Goal: Complete application form

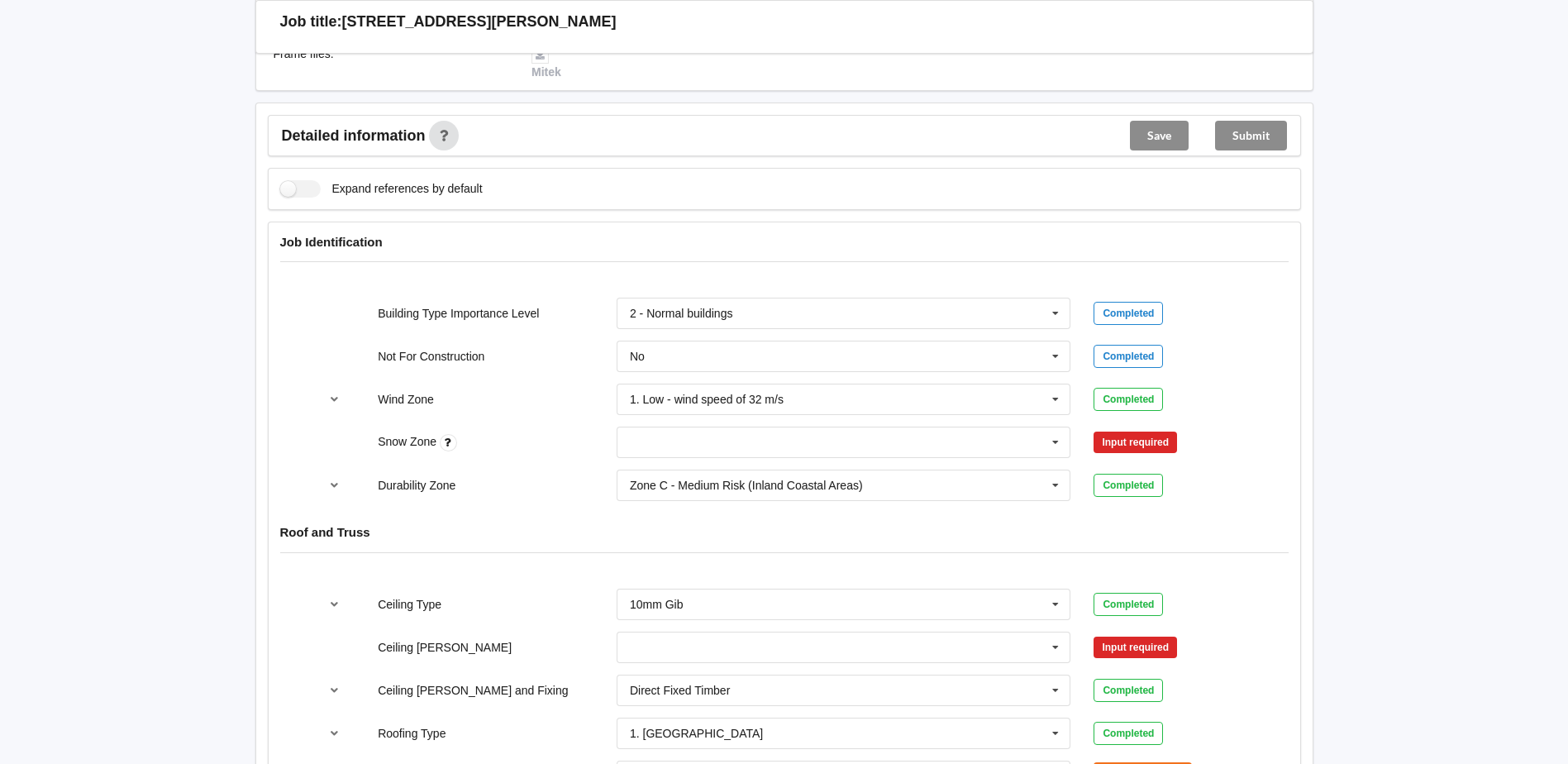
scroll to position [578, 0]
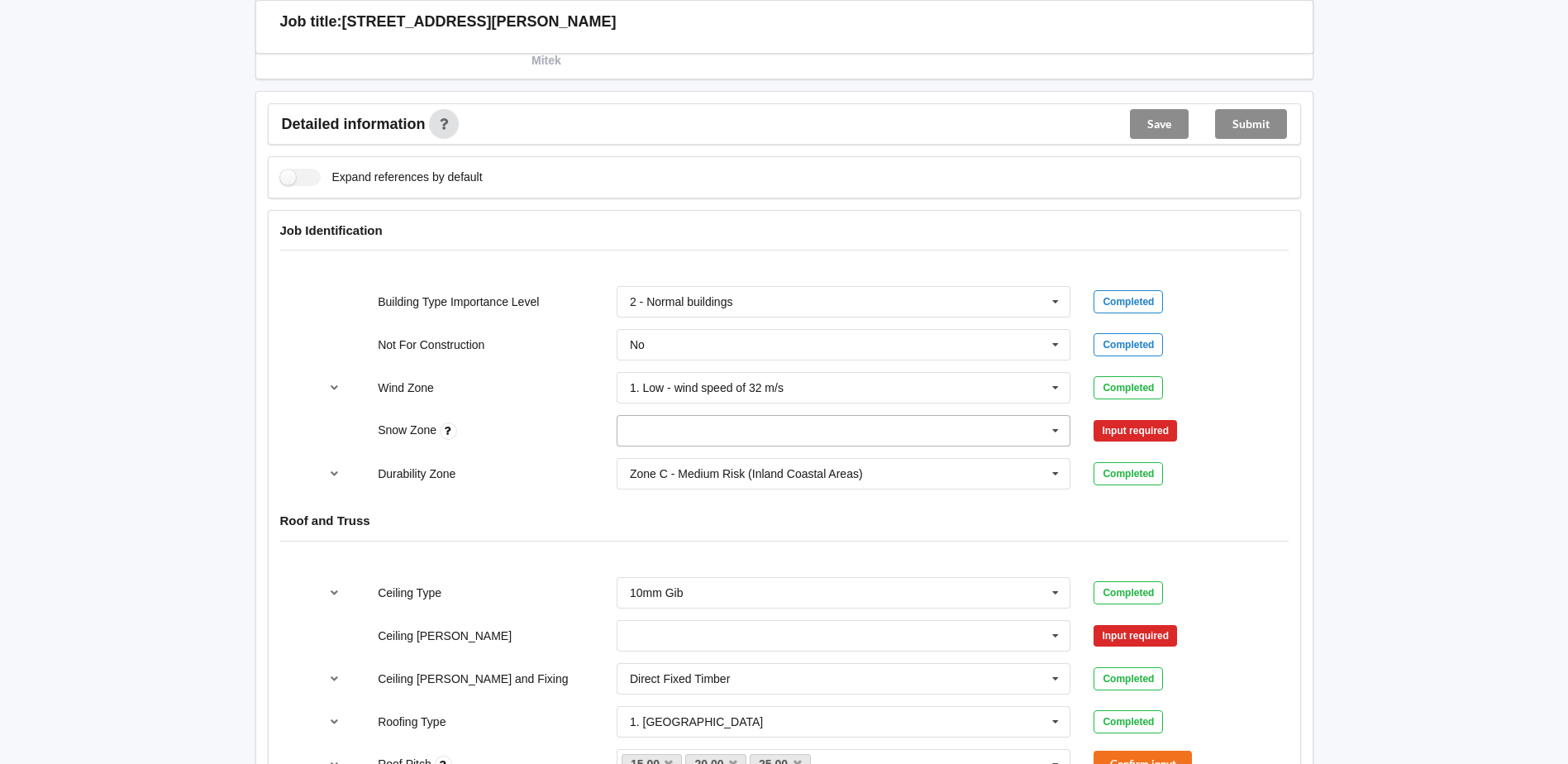
click at [637, 435] on input "text" at bounding box center [845, 430] width 453 height 30
click at [648, 460] on div "N0" at bounding box center [844, 461] width 453 height 31
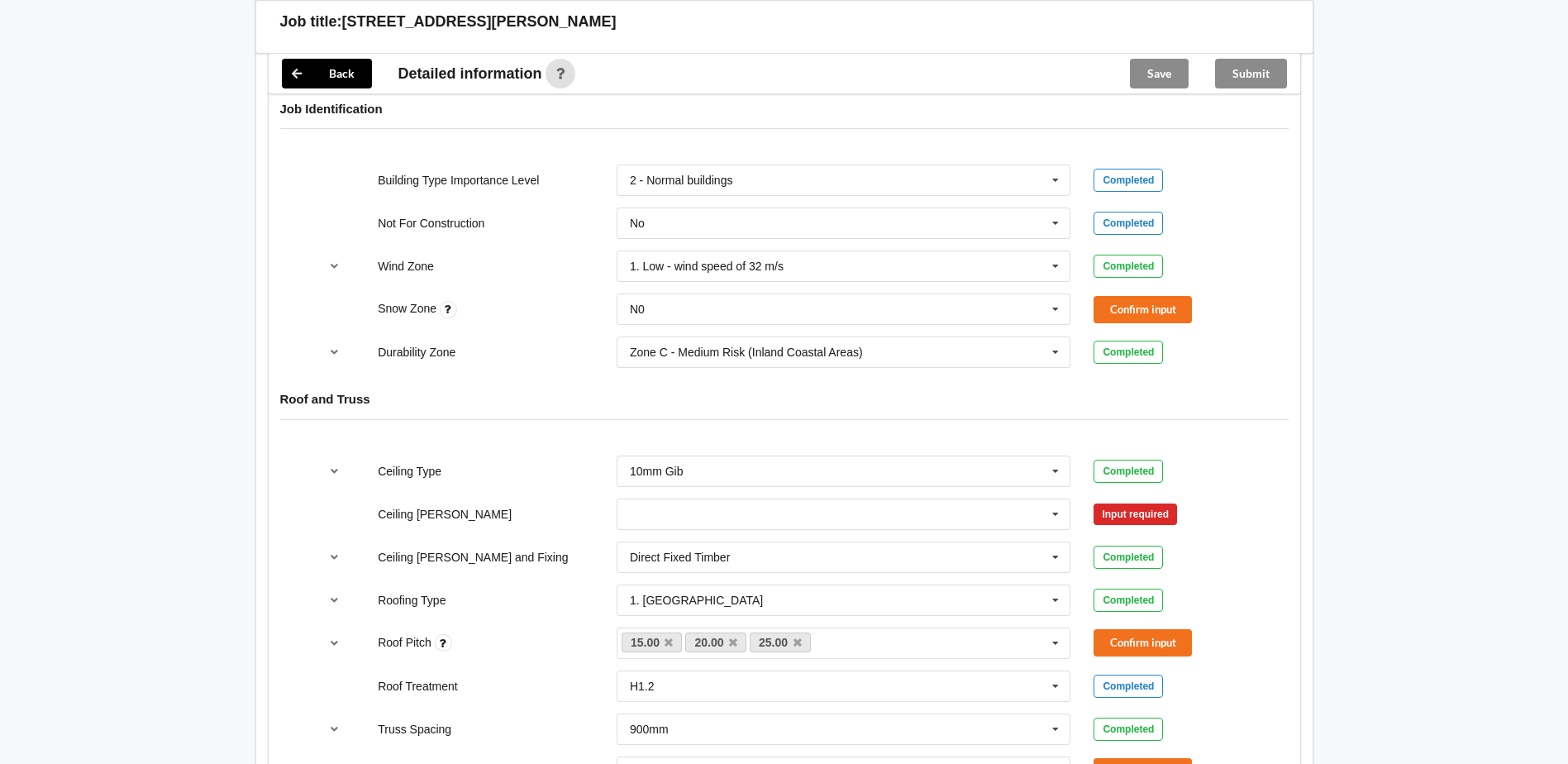
scroll to position [744, 0]
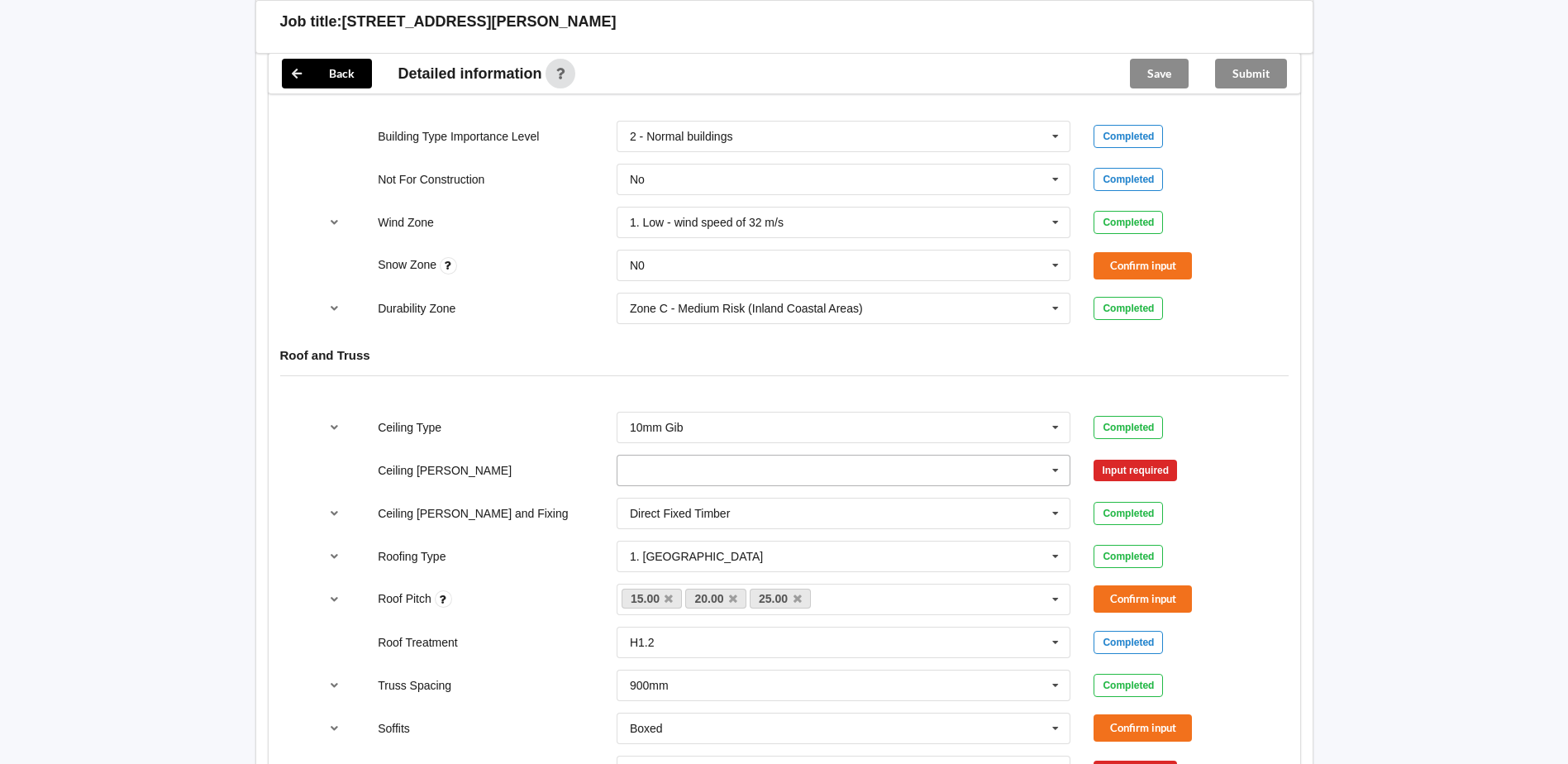
click at [652, 468] on input "text" at bounding box center [845, 470] width 453 height 30
click at [659, 503] on span "400mm" at bounding box center [650, 501] width 39 height 14
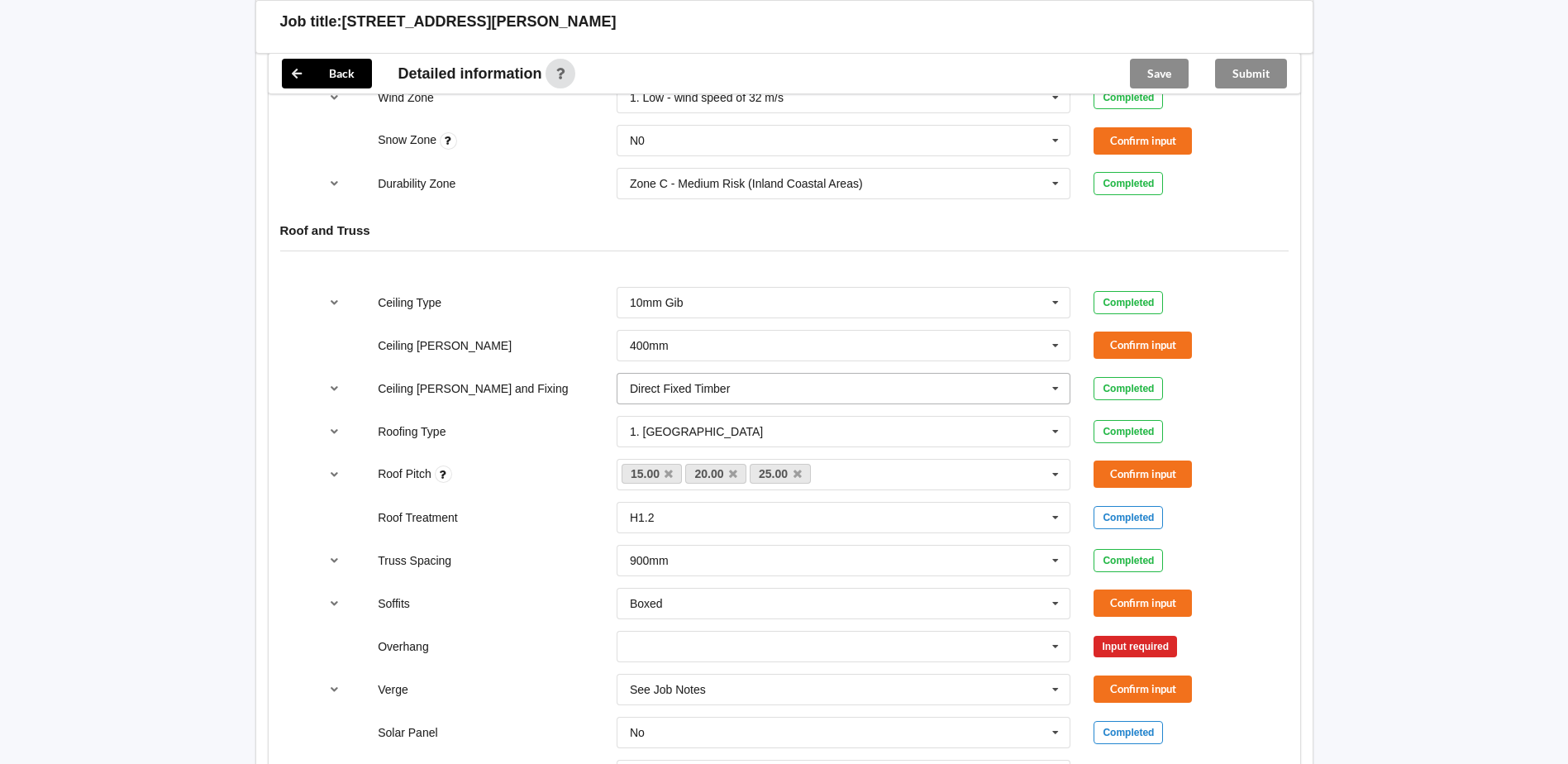
scroll to position [909, 0]
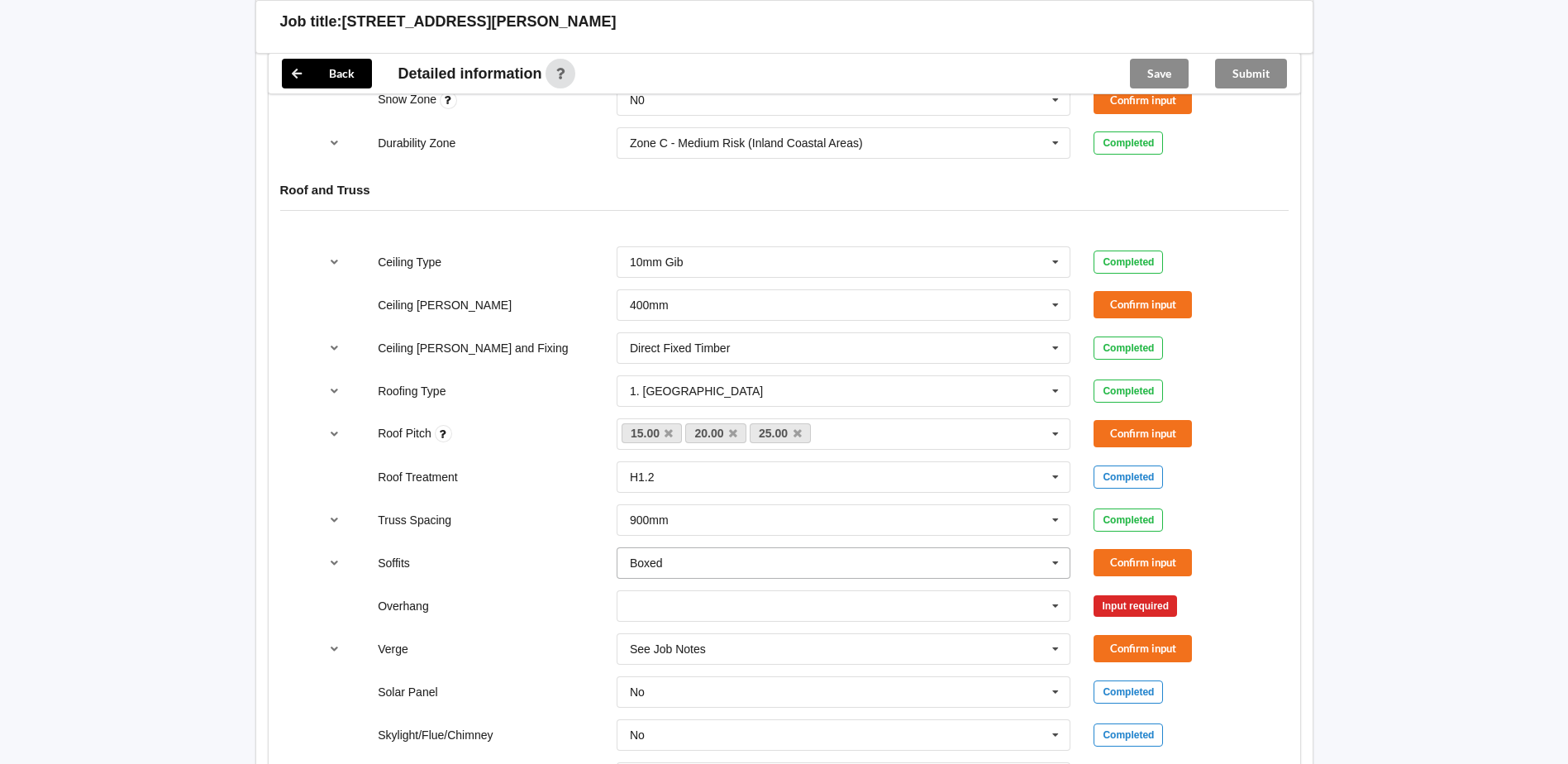
click at [679, 570] on input "text" at bounding box center [845, 562] width 453 height 30
click at [680, 686] on span "Raked & Boxed" at bounding box center [670, 686] width 80 height 14
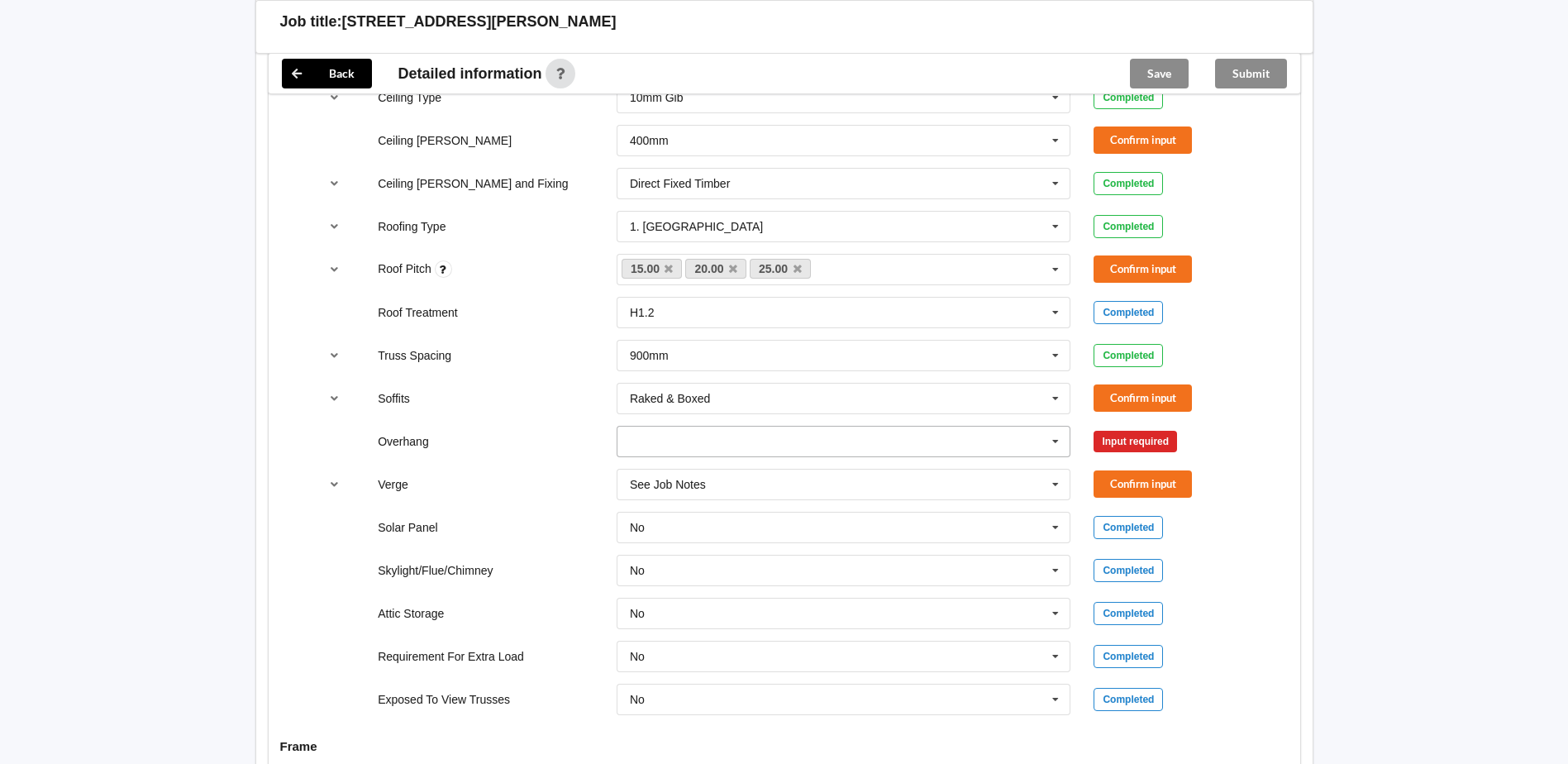
scroll to position [1075, 0]
click at [1123, 481] on button "Confirm input" at bounding box center [1142, 483] width 98 height 27
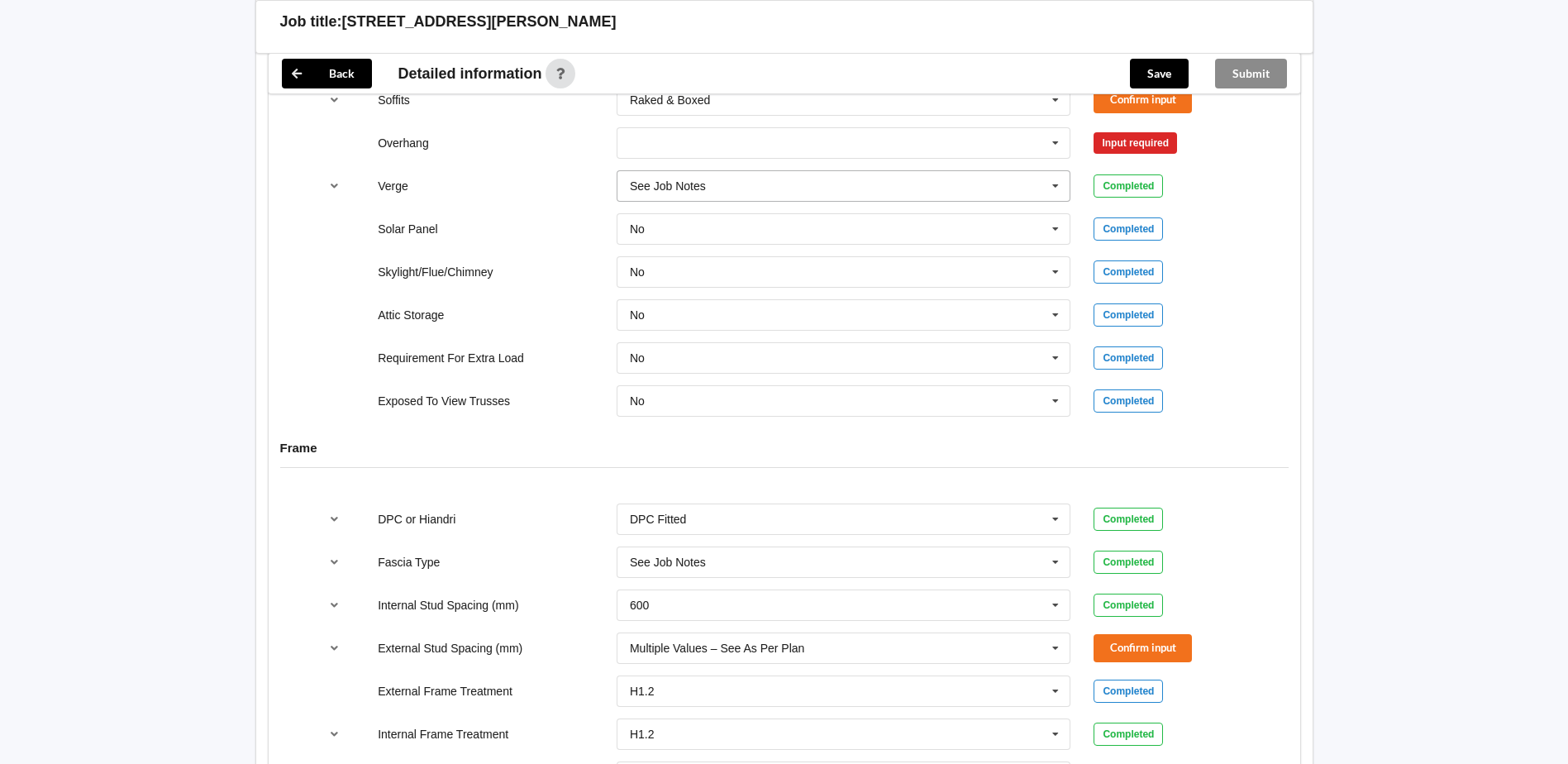
scroll to position [1405, 0]
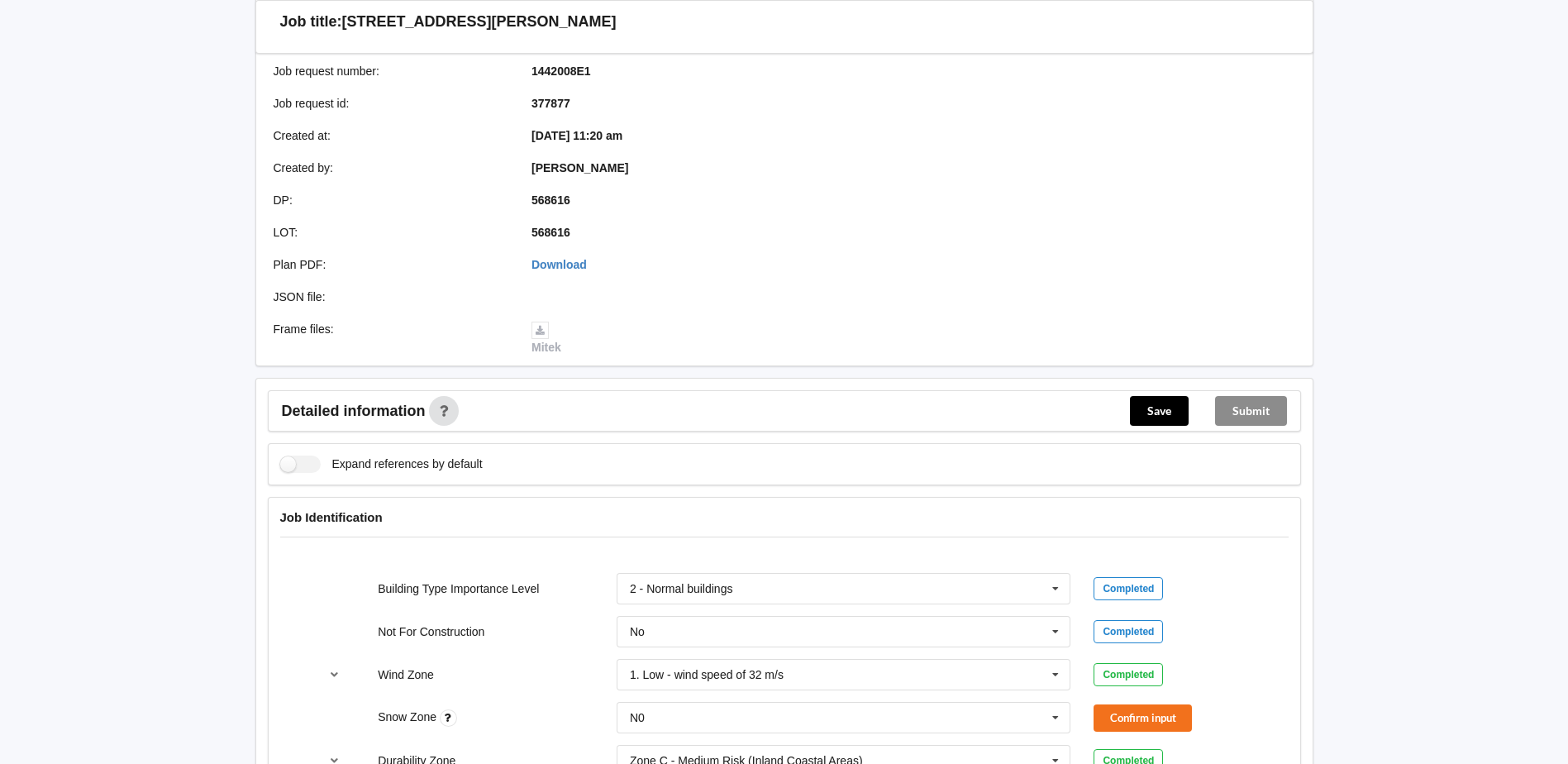
scroll to position [413, 0]
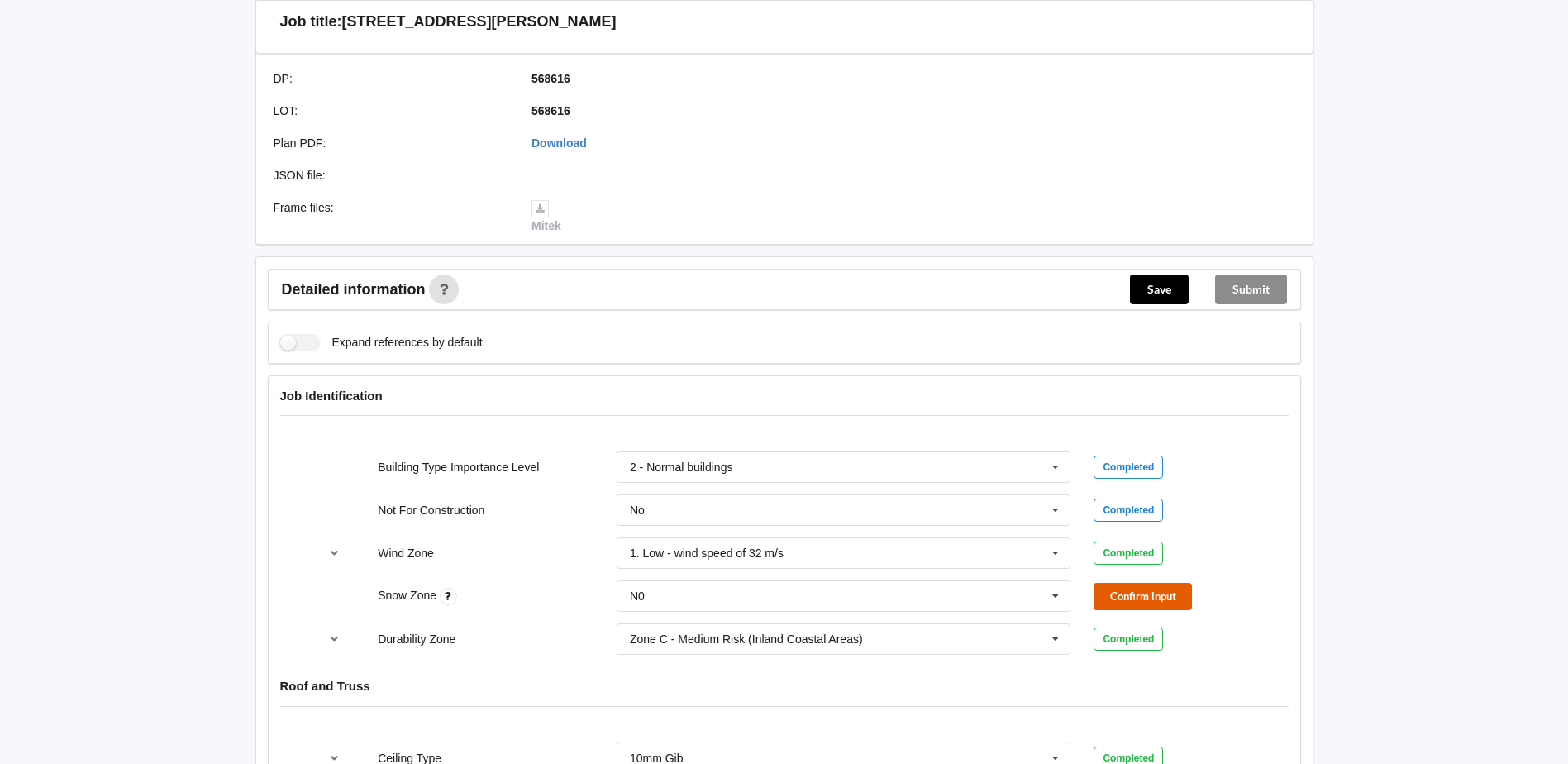
click at [1123, 601] on button "Confirm input" at bounding box center [1142, 596] width 98 height 27
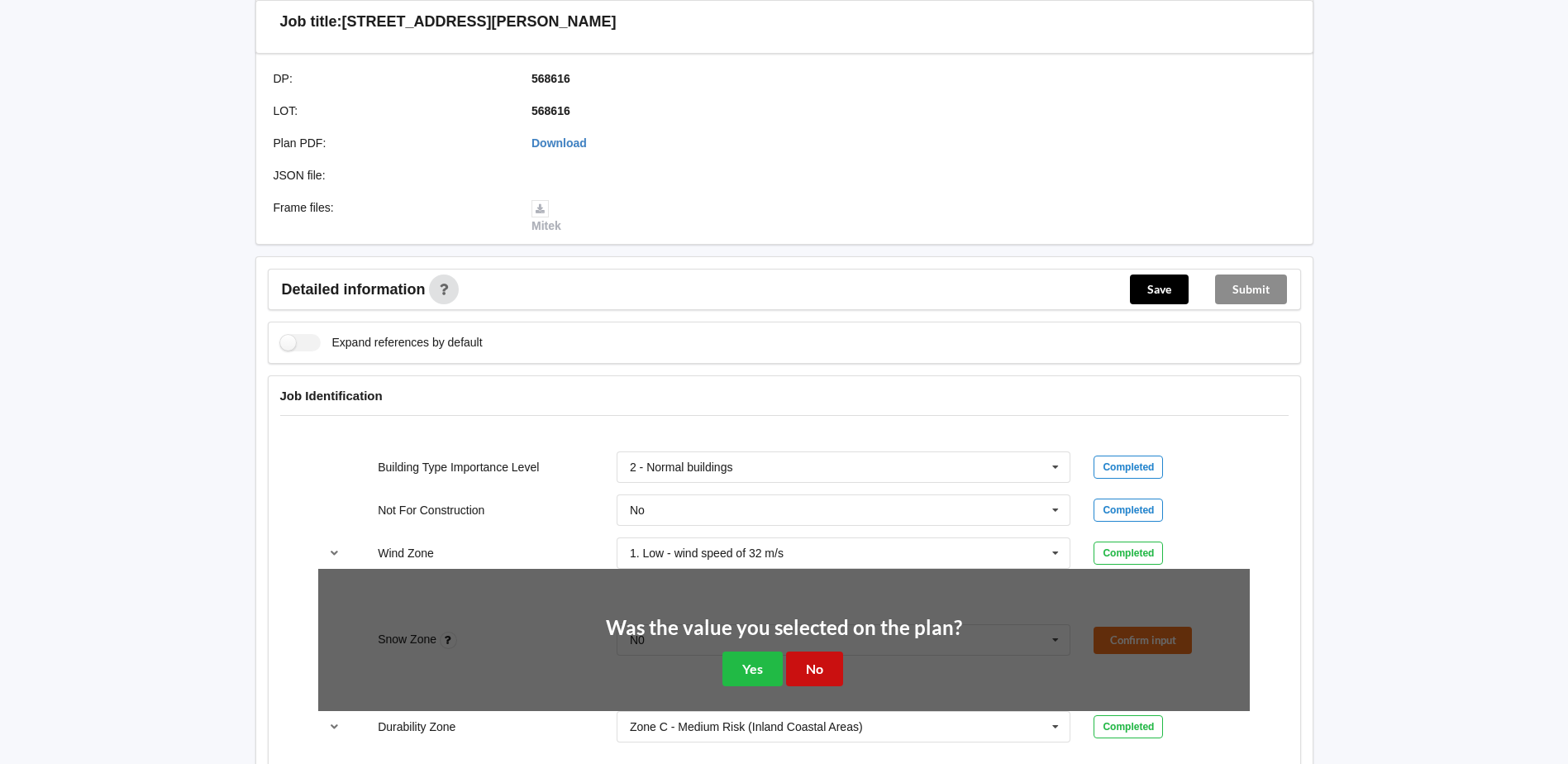
click at [825, 665] on button "No" at bounding box center [814, 669] width 57 height 34
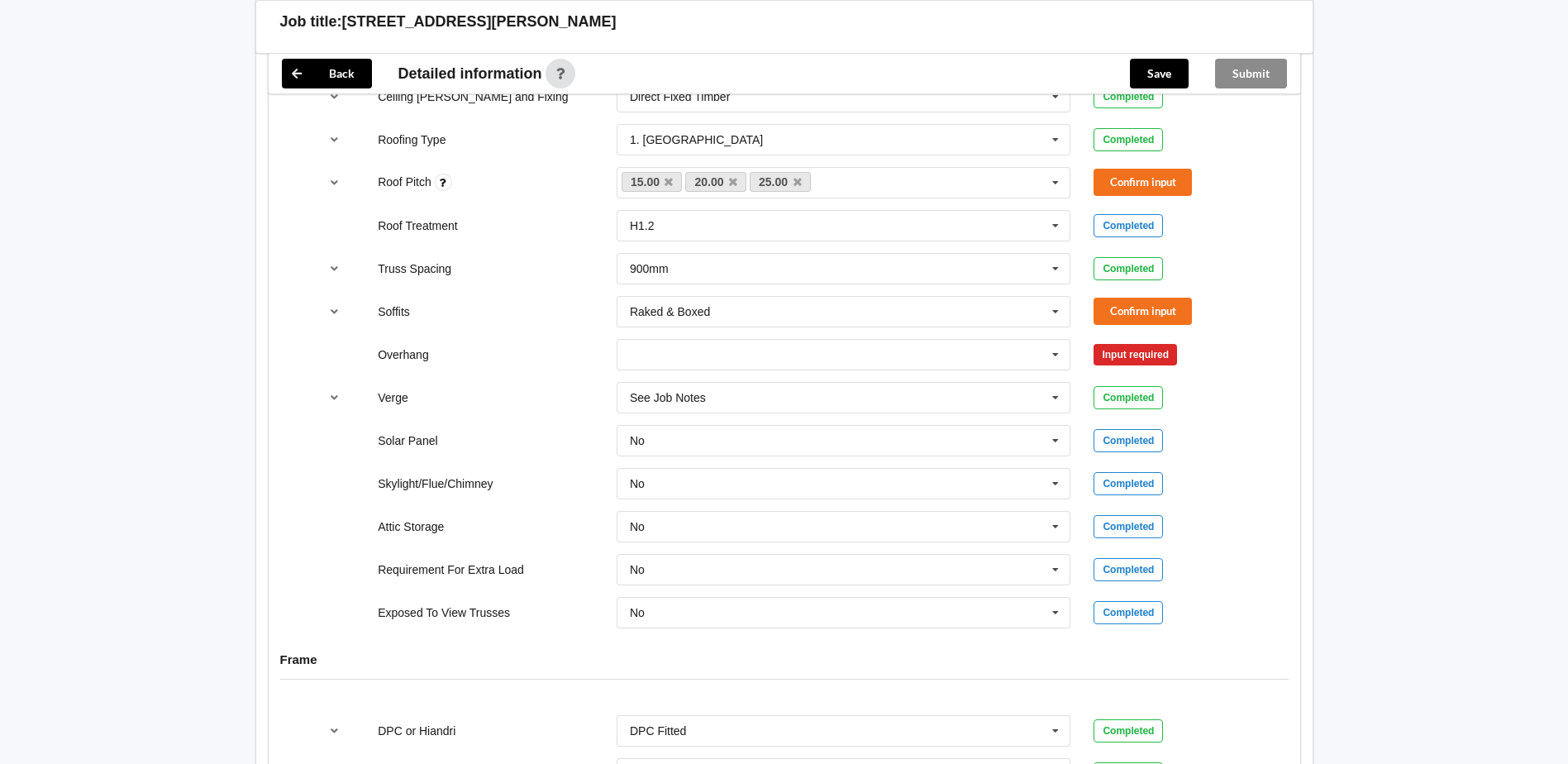
scroll to position [1157, 0]
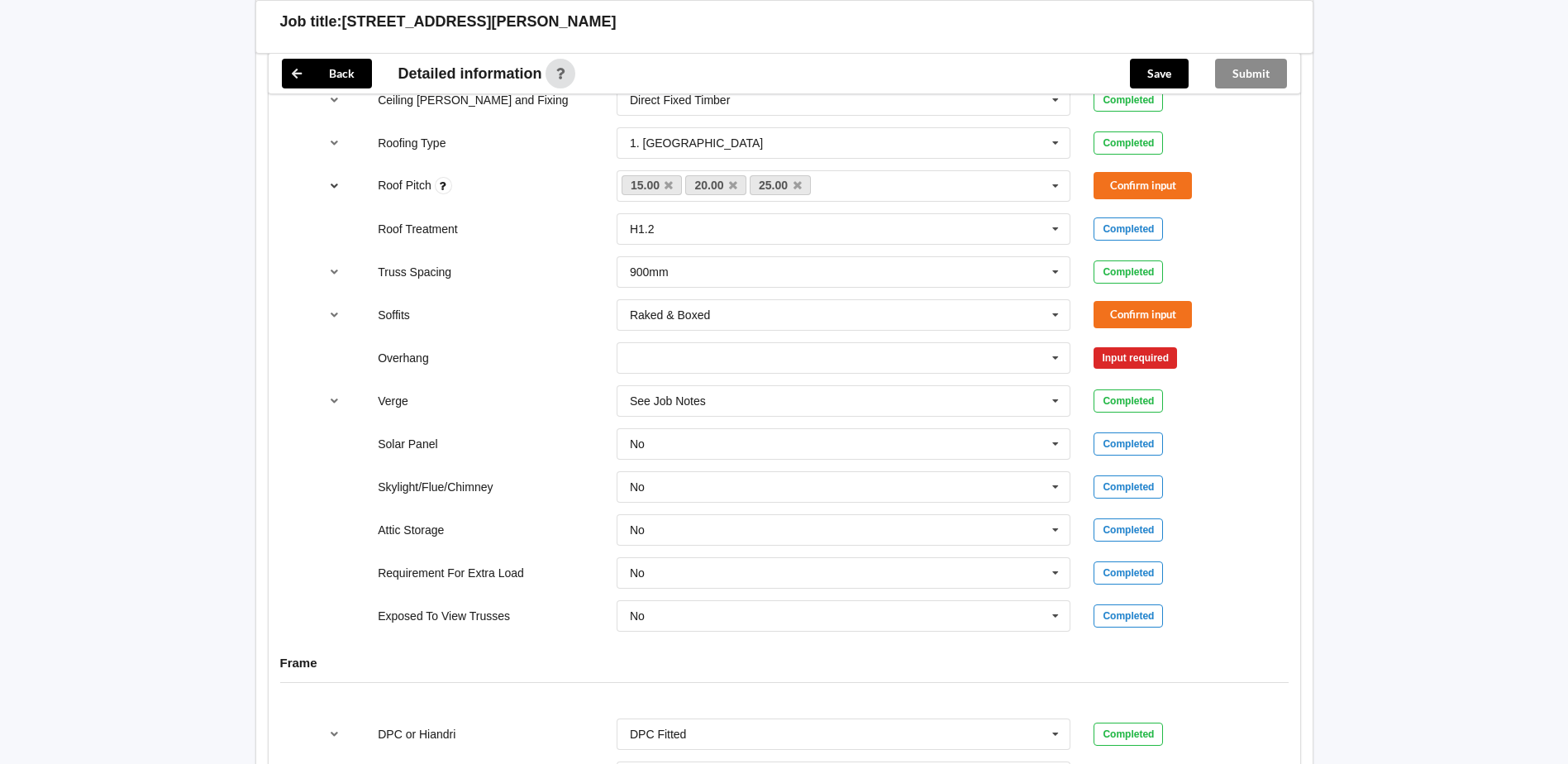
click at [339, 188] on icon "reference-toggle" at bounding box center [334, 186] width 14 height 10
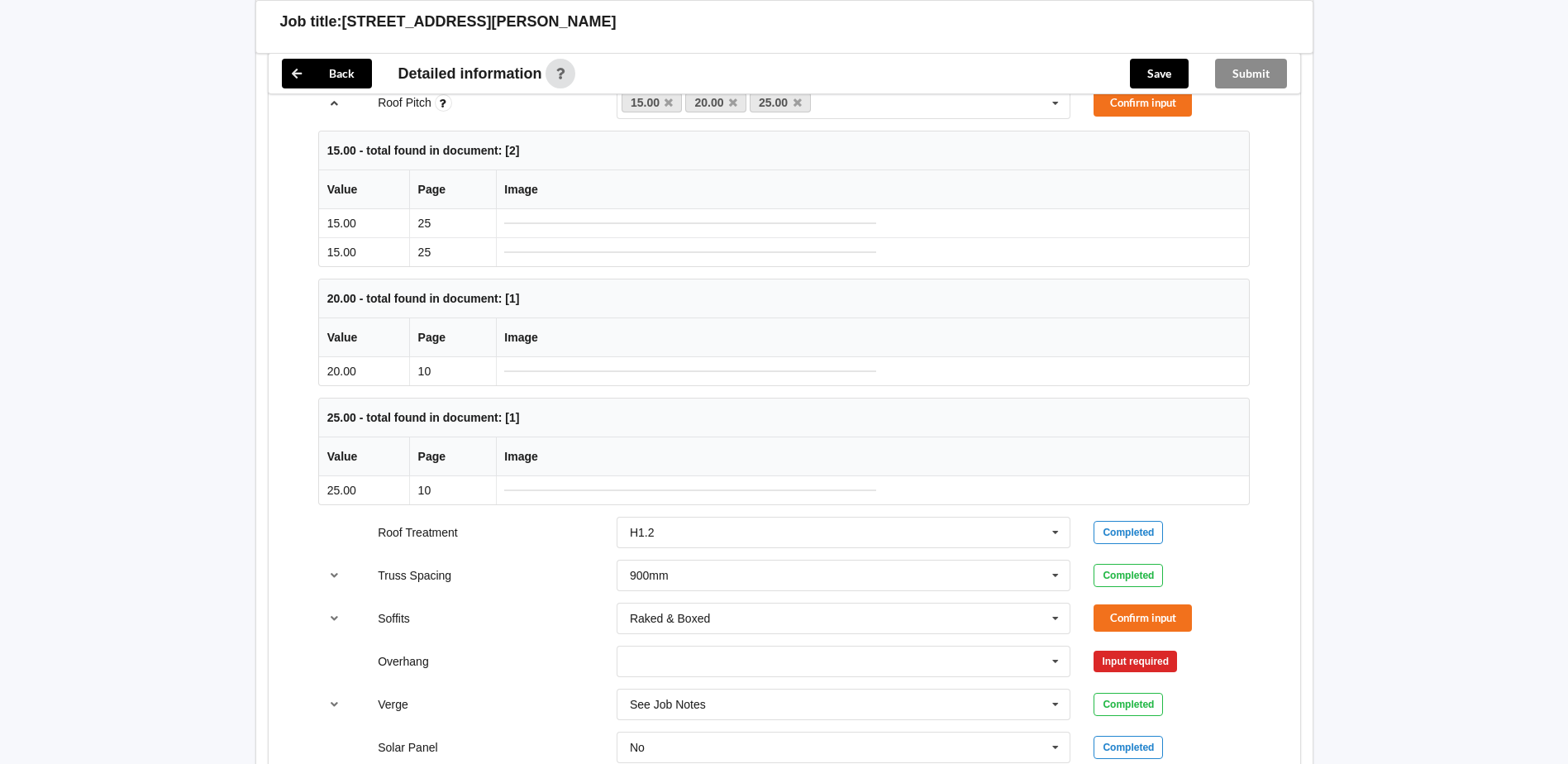
scroll to position [826, 0]
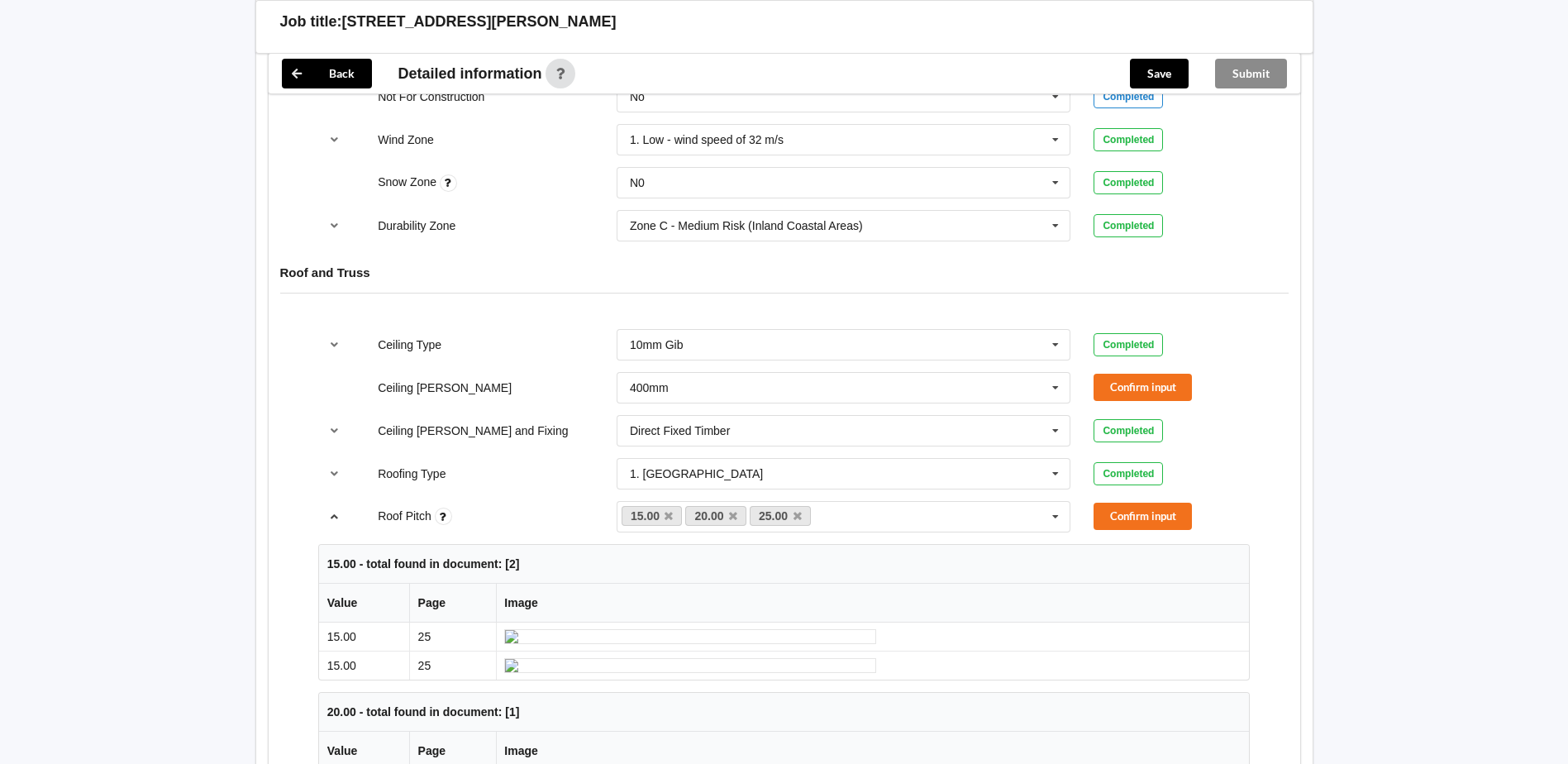
click at [333, 520] on icon "reference-toggle" at bounding box center [334, 516] width 14 height 10
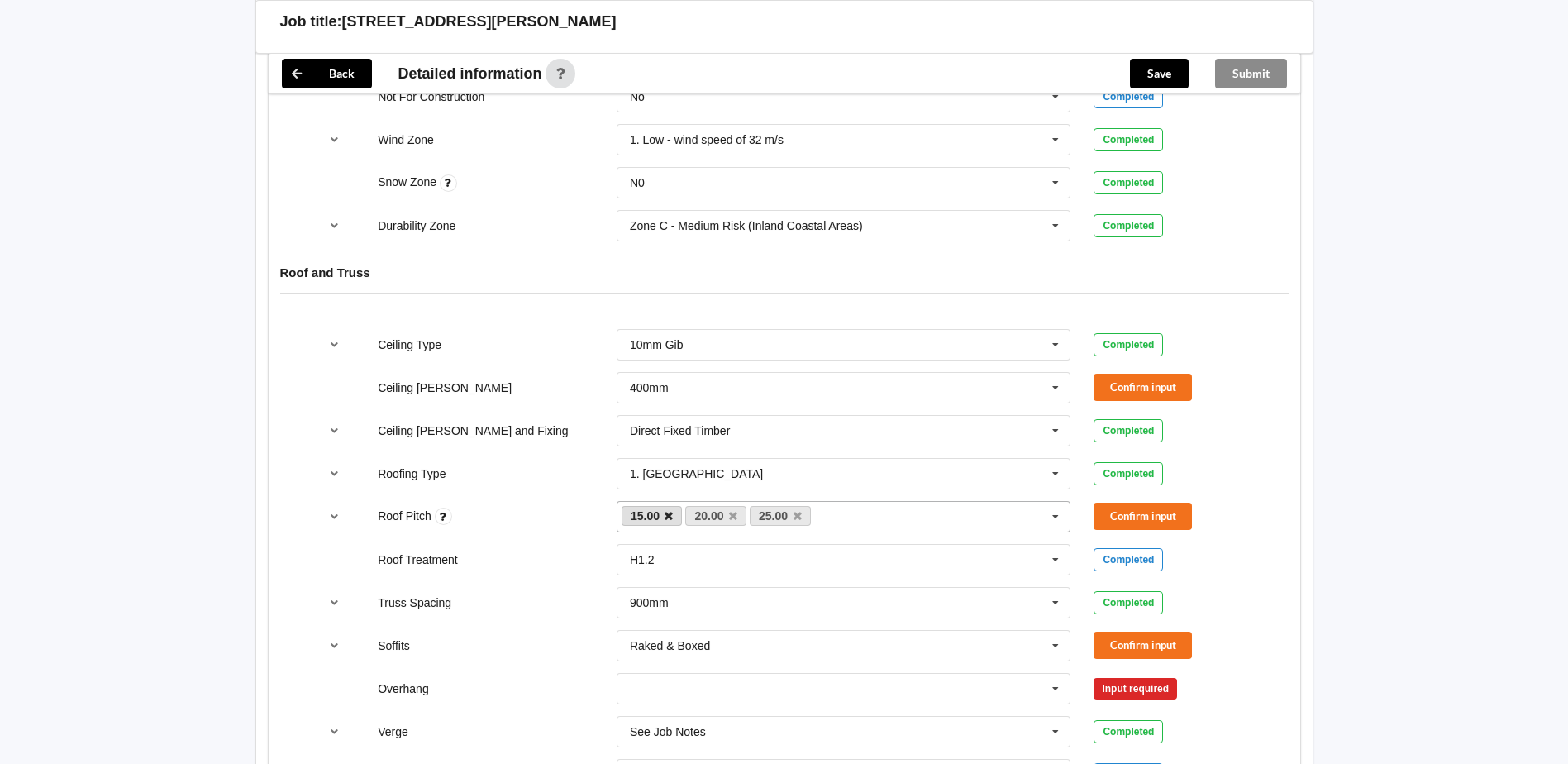
click at [670, 516] on icon at bounding box center [669, 516] width 9 height 11
click at [1176, 516] on button "Confirm input" at bounding box center [1142, 516] width 98 height 27
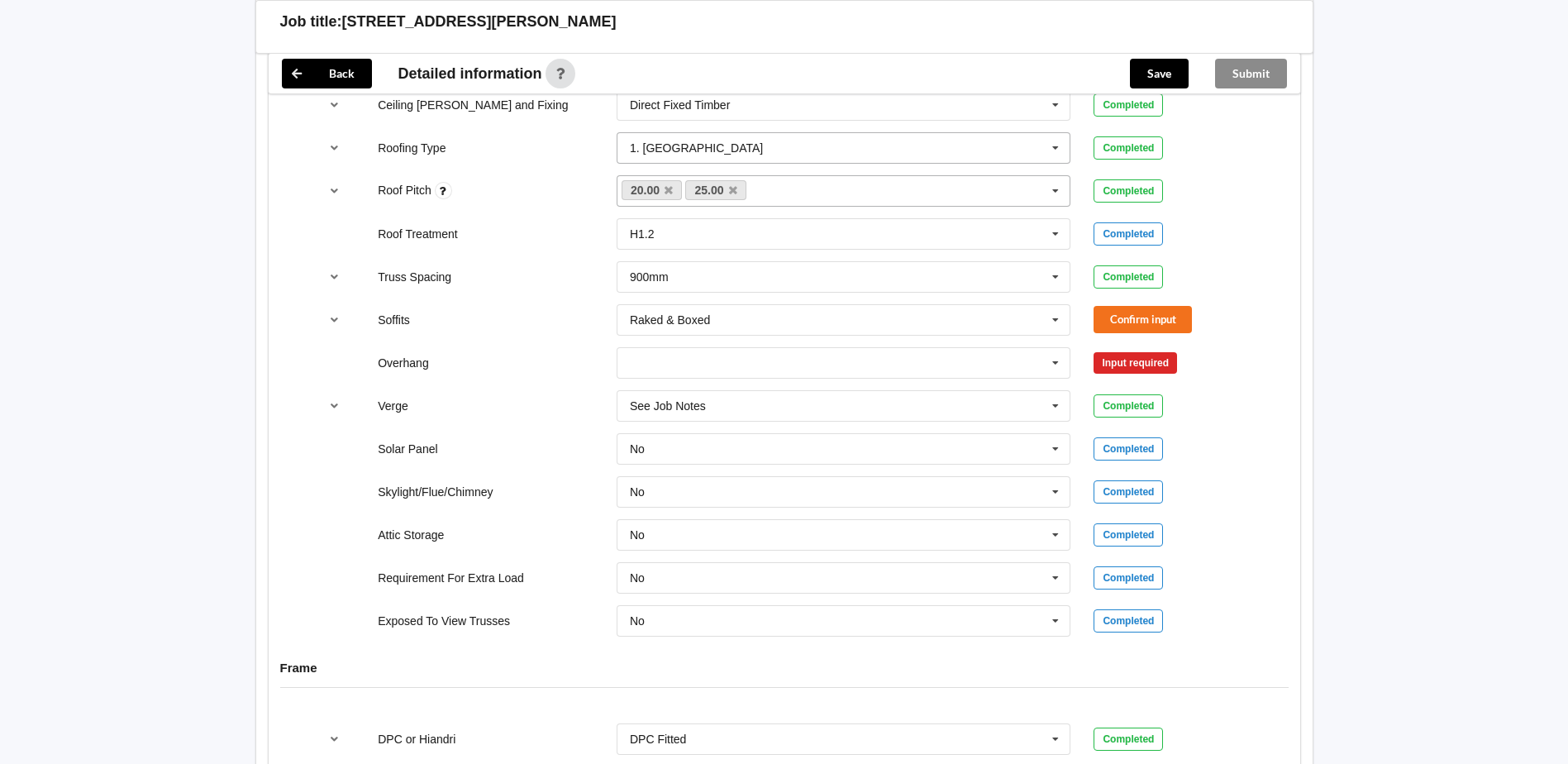
scroll to position [1157, 0]
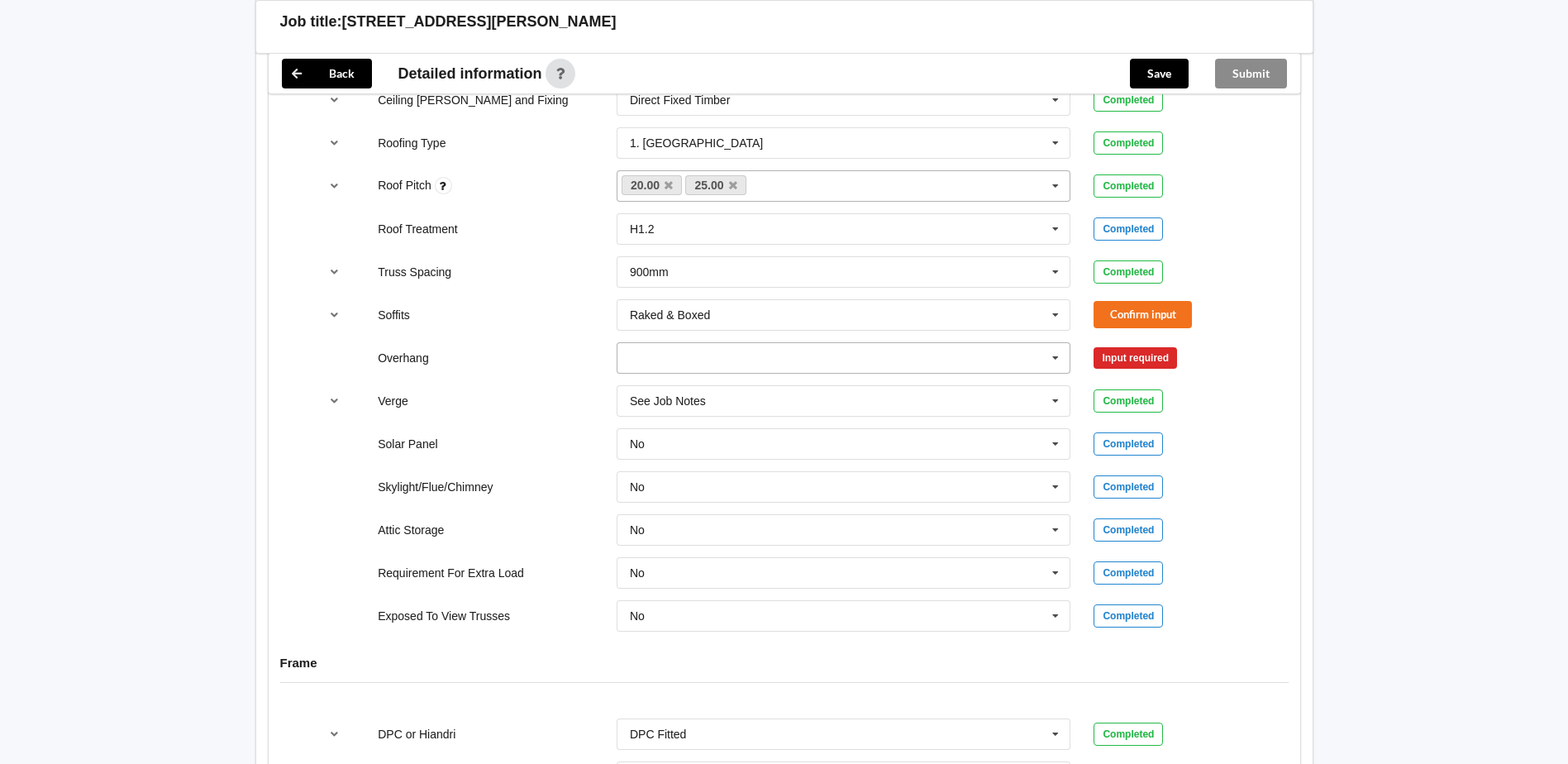
click at [657, 356] on input "text" at bounding box center [845, 358] width 453 height 30
click at [743, 508] on span "Multiple Values – See As Per Plan" at bounding box center [717, 511] width 175 height 14
click at [1120, 363] on button "Confirm input" at bounding box center [1142, 358] width 98 height 27
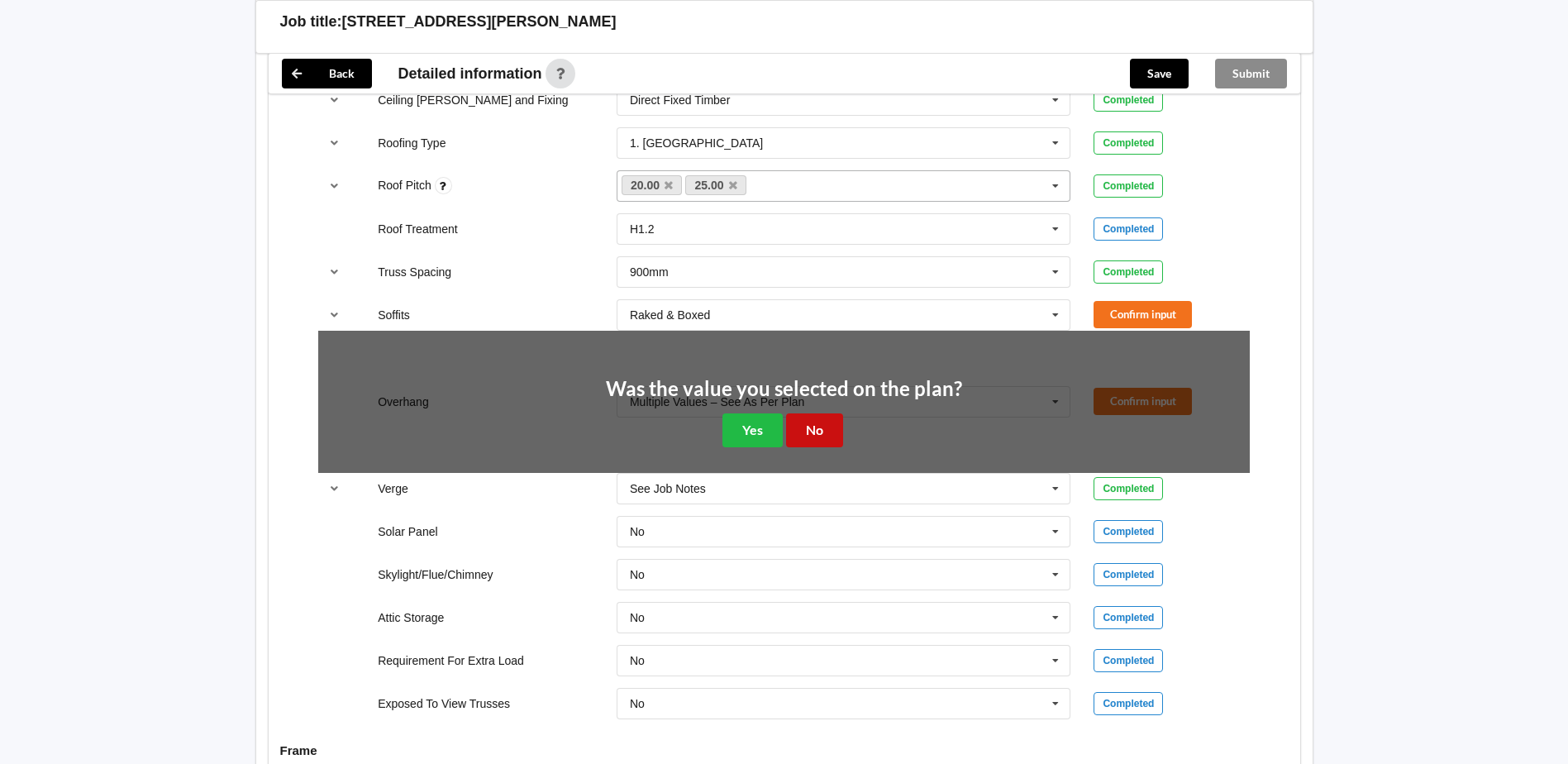
click at [818, 429] on button "No" at bounding box center [814, 430] width 57 height 34
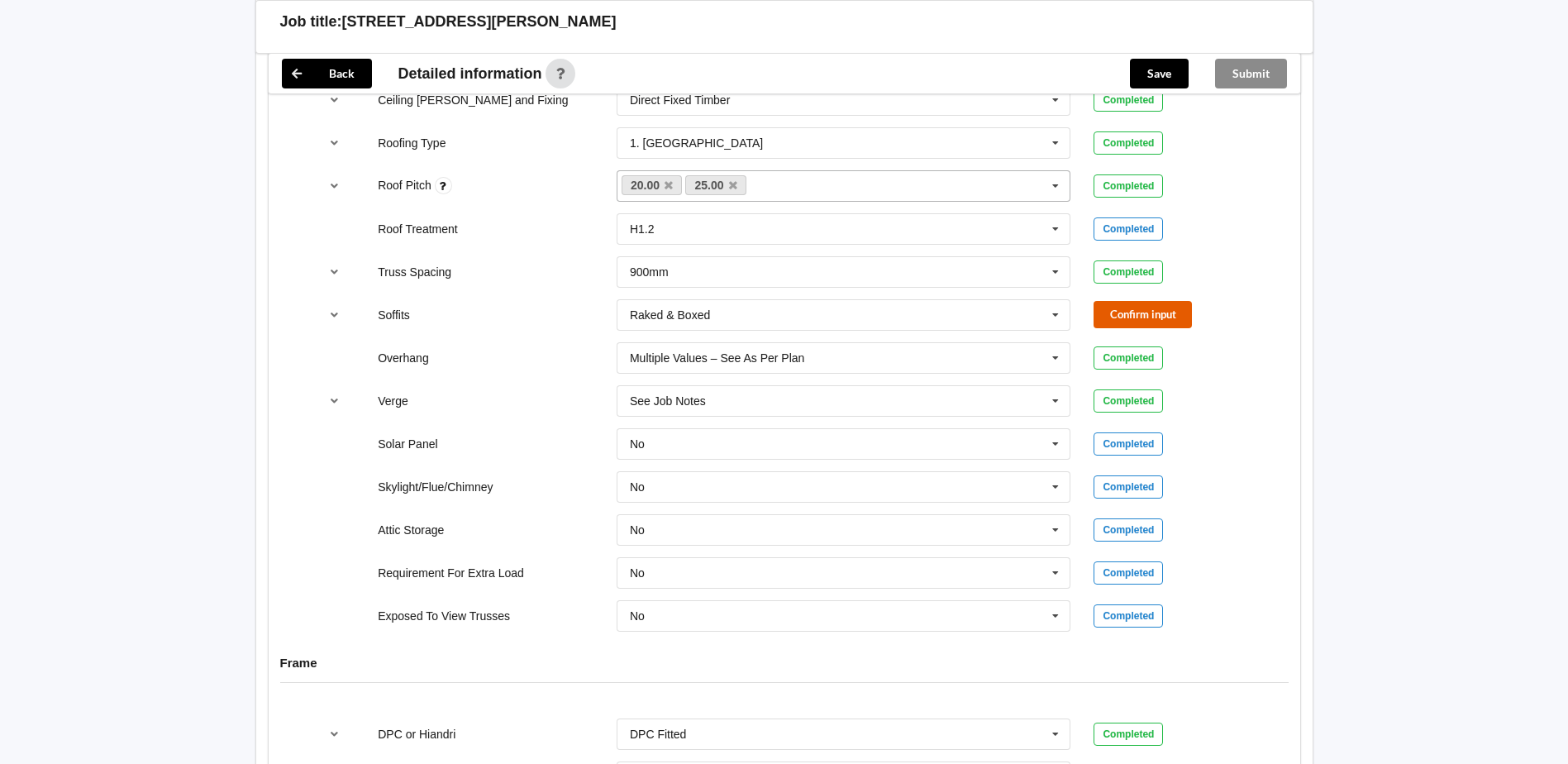
click at [1157, 319] on button "Confirm input" at bounding box center [1142, 314] width 98 height 27
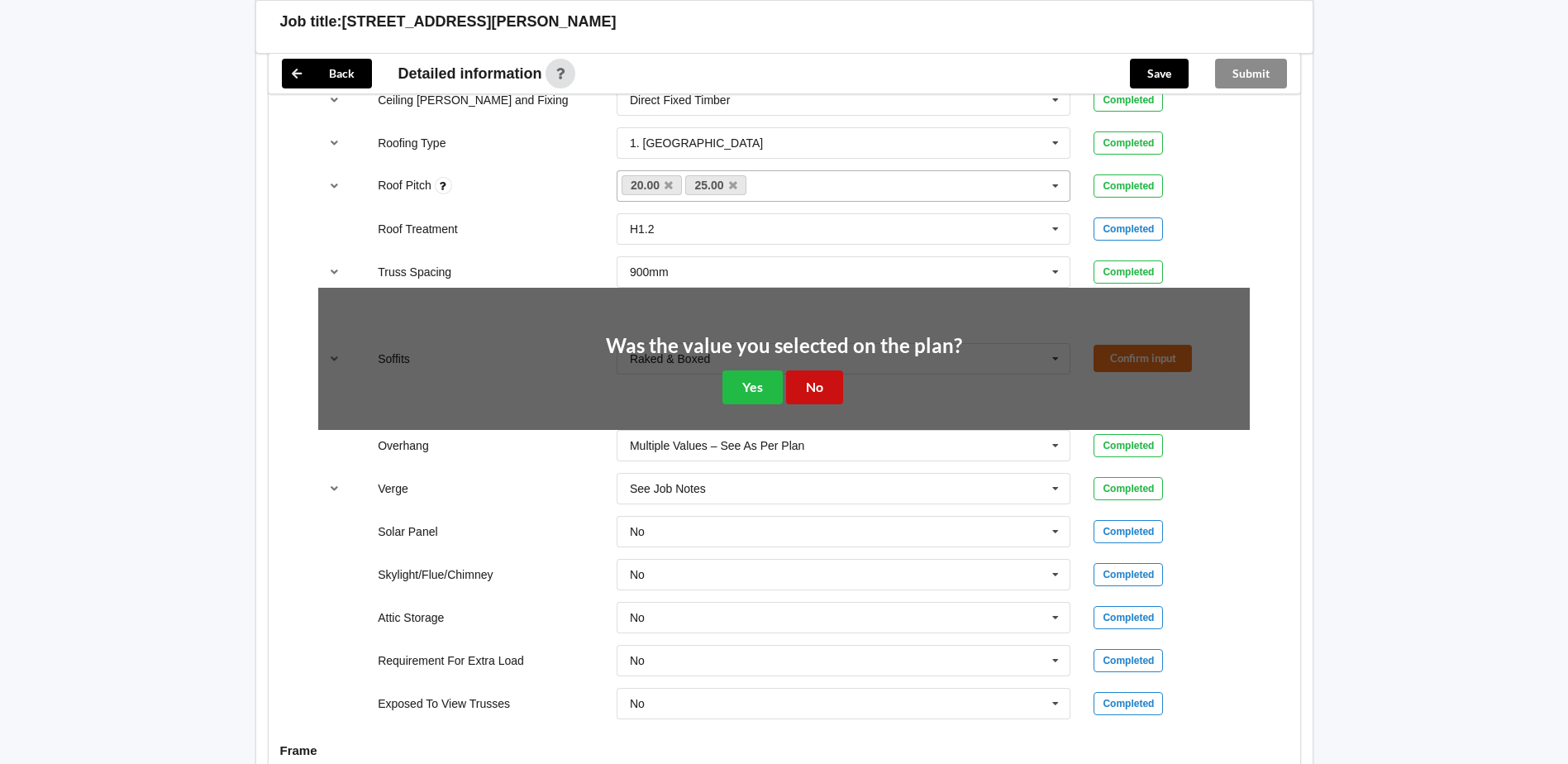
click at [823, 384] on button "No" at bounding box center [814, 388] width 57 height 34
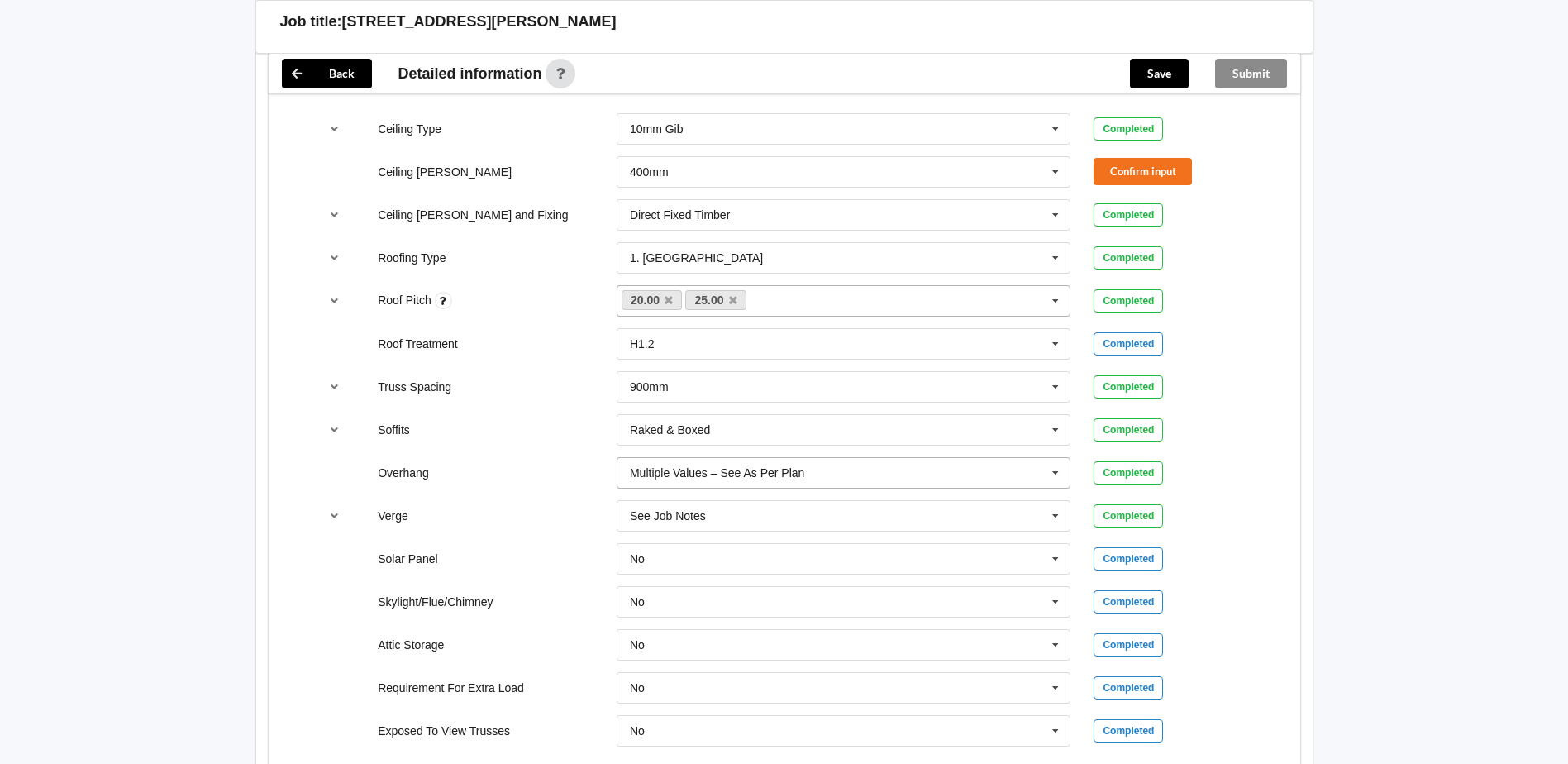
scroll to position [991, 0]
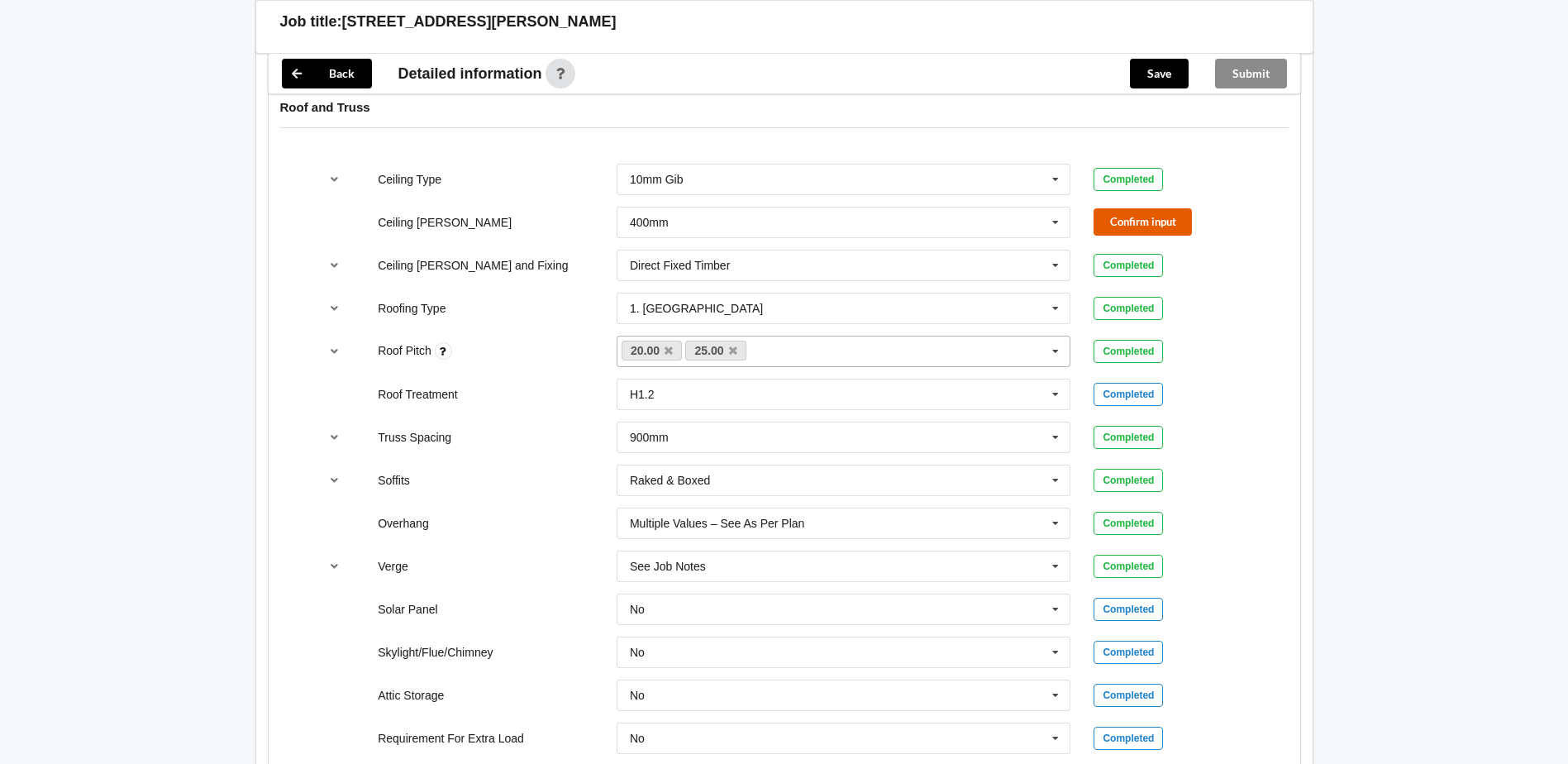
click at [1149, 221] on button "Confirm input" at bounding box center [1142, 222] width 98 height 27
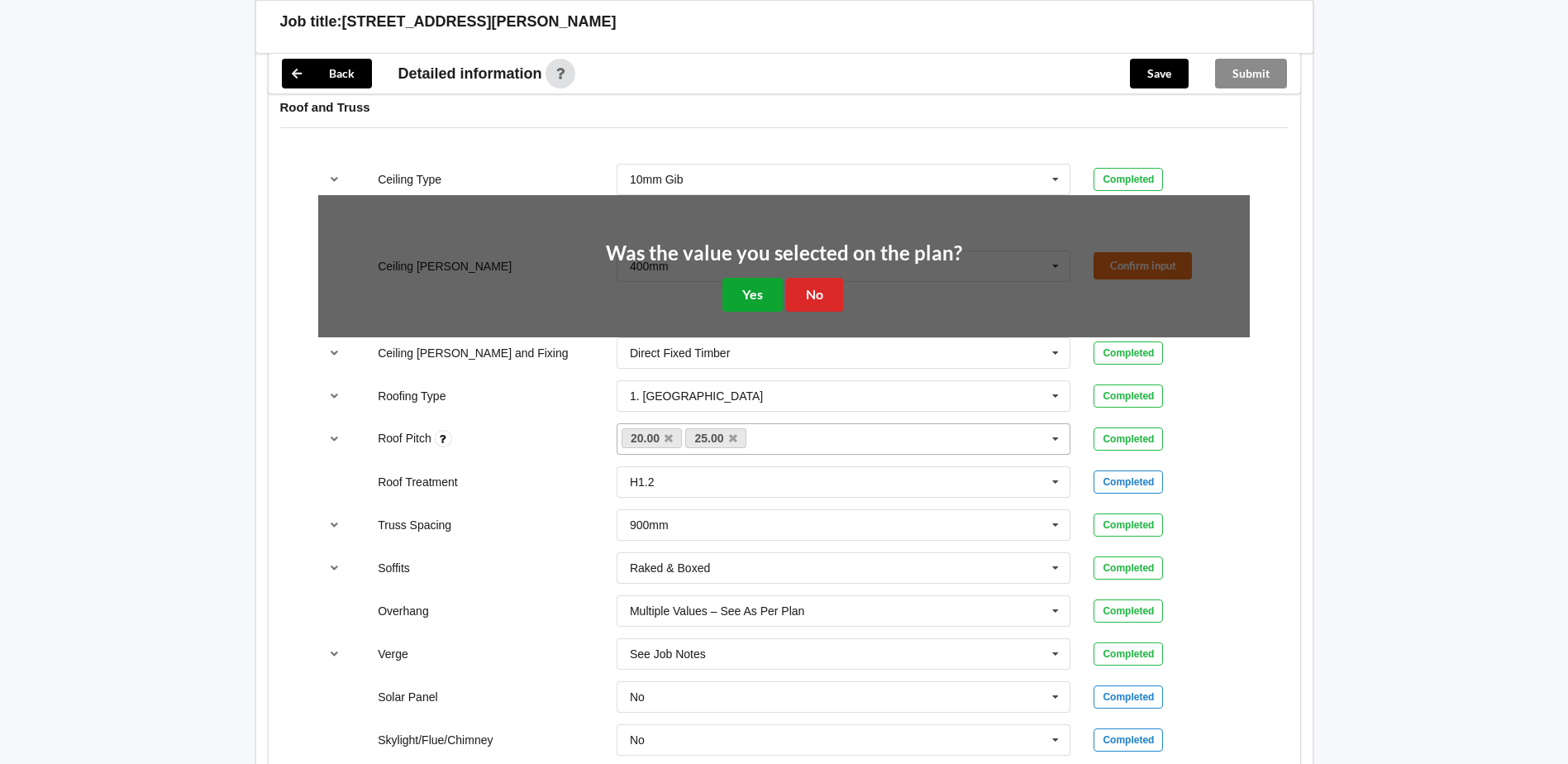
click at [762, 302] on button "Yes" at bounding box center [752, 295] width 60 height 34
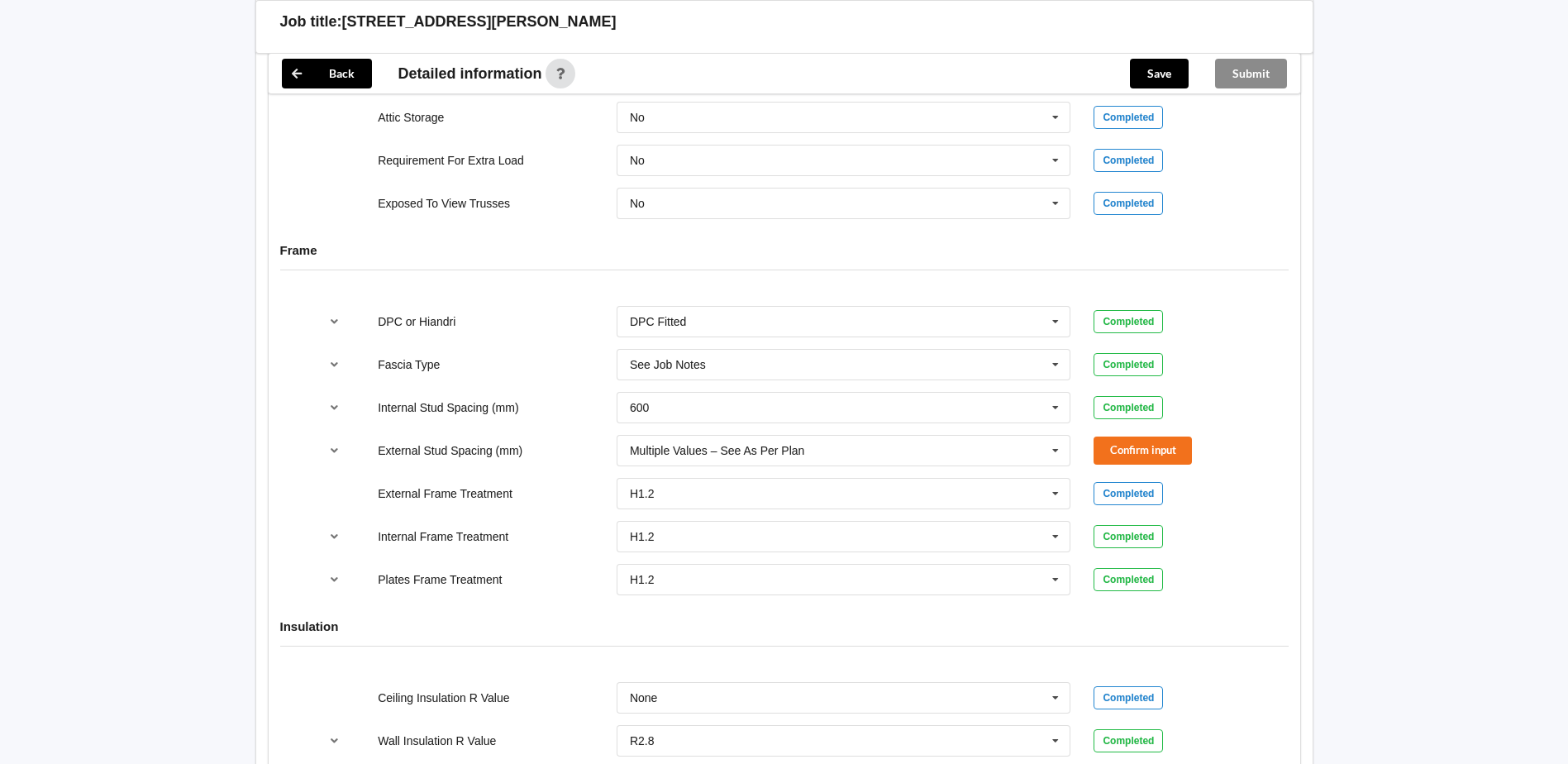
scroll to position [1571, 0]
click at [982, 402] on input "text" at bounding box center [845, 406] width 453 height 30
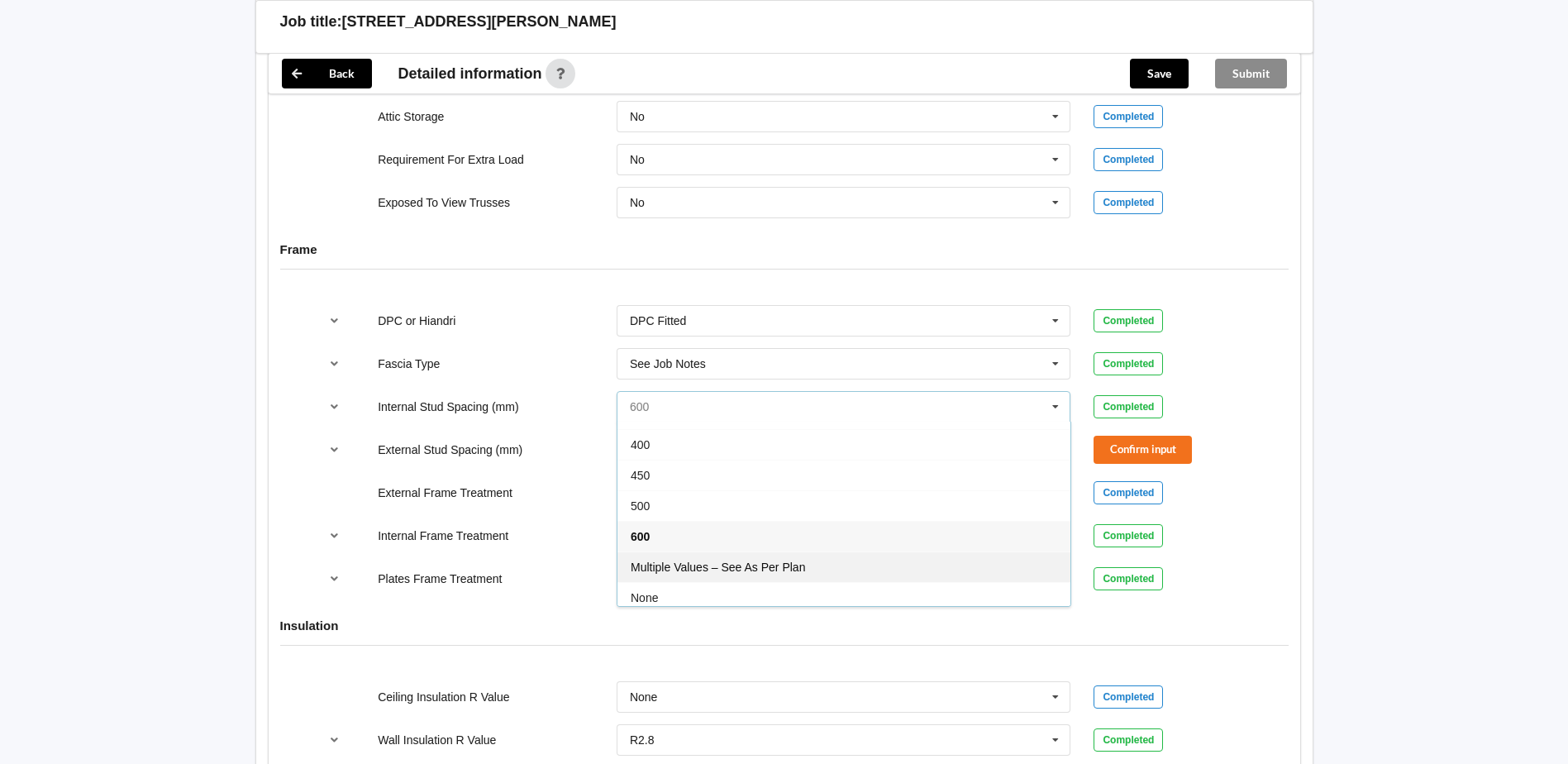
scroll to position [60, 0]
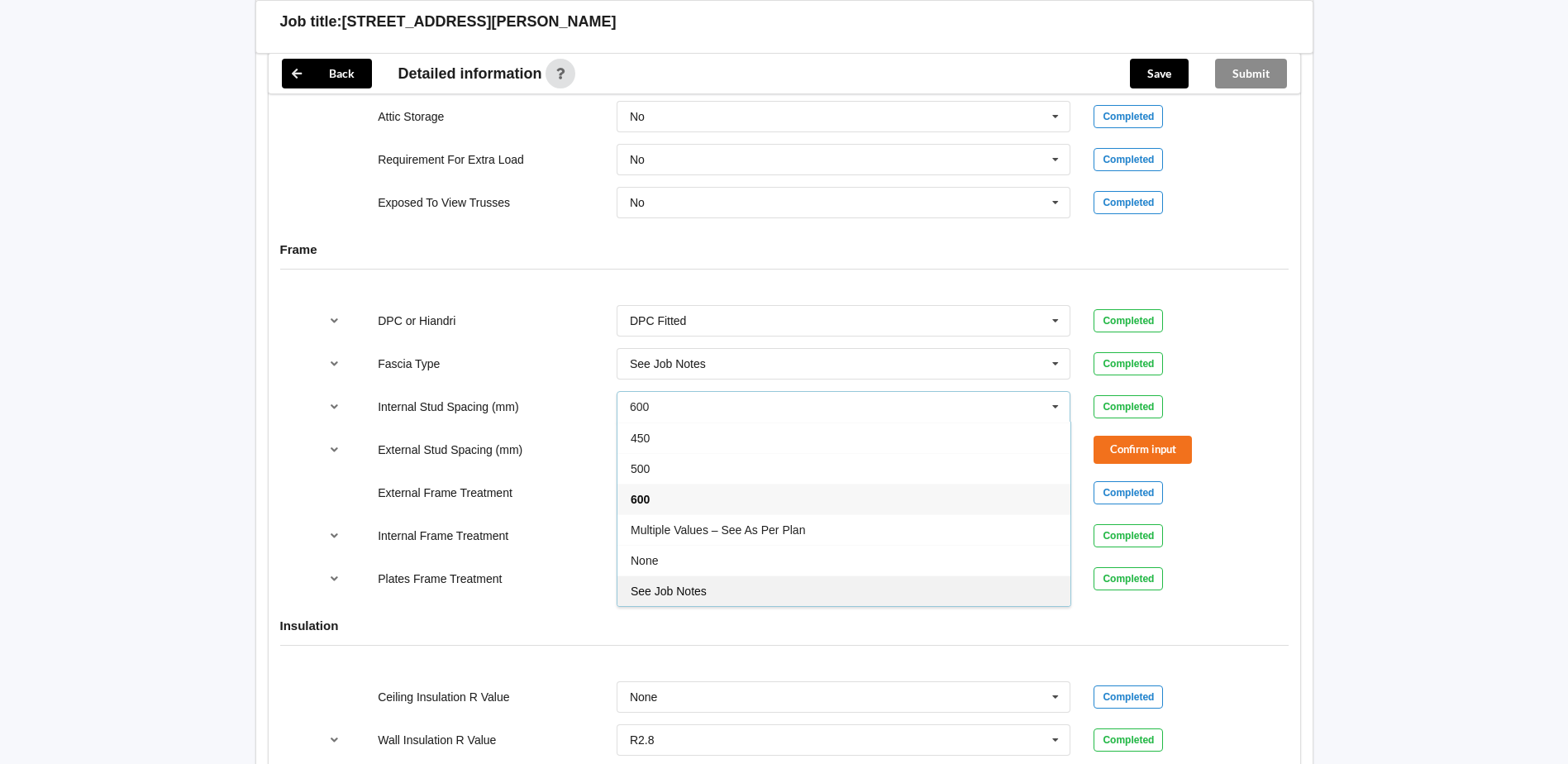
click at [710, 590] on div "See Job Notes" at bounding box center [844, 590] width 453 height 31
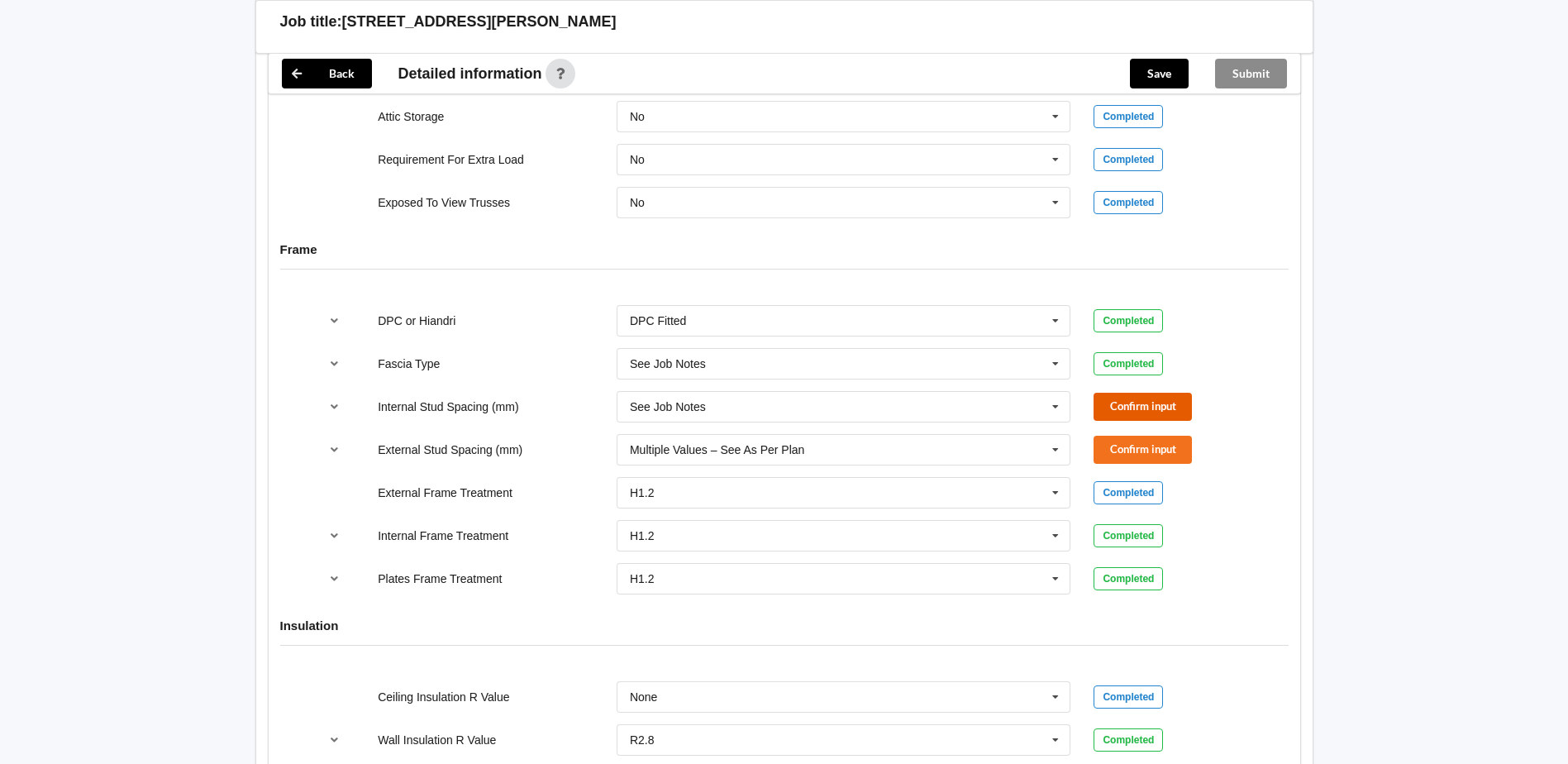
click at [1139, 405] on button "Confirm input" at bounding box center [1142, 406] width 98 height 27
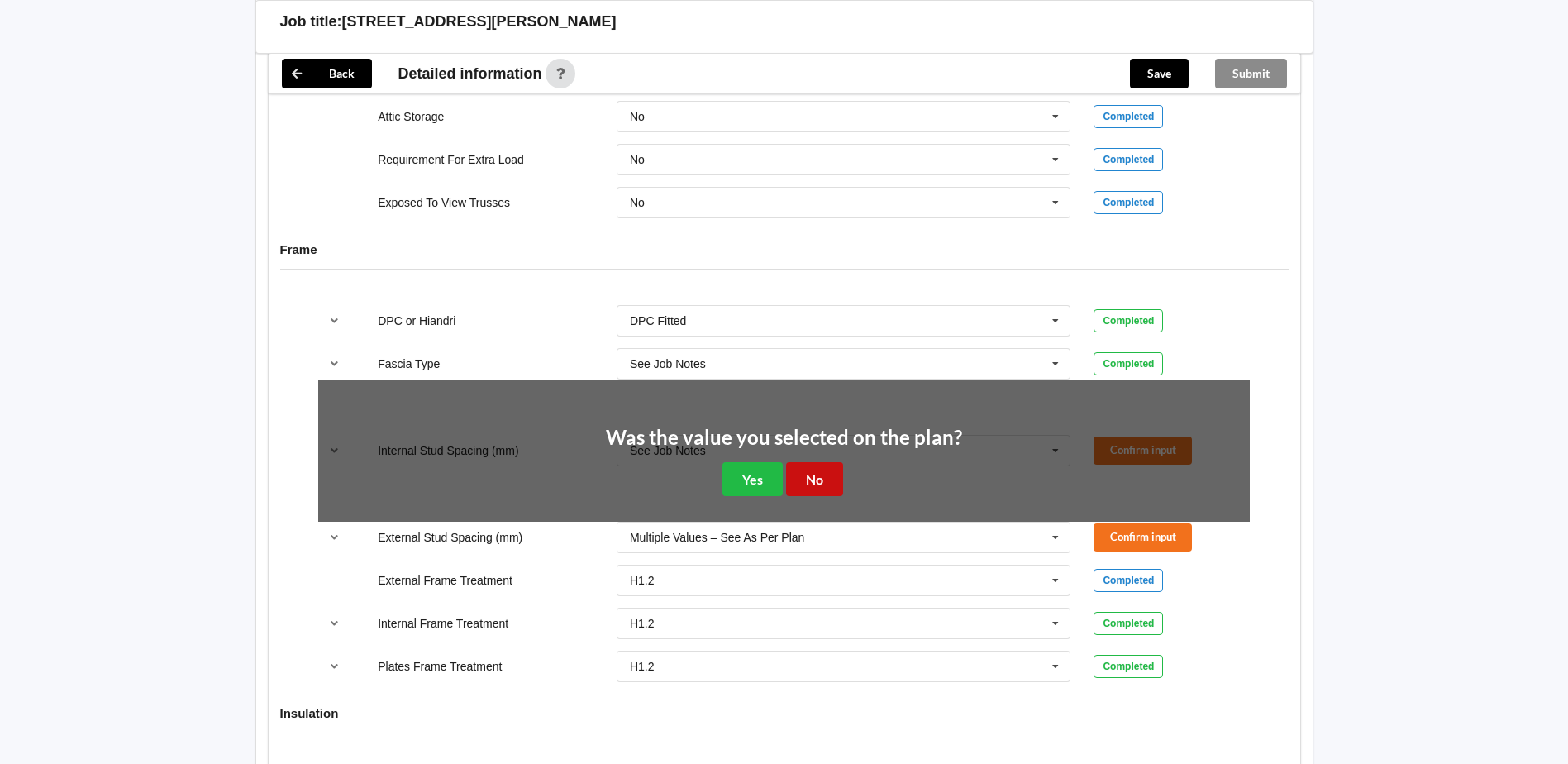
click at [807, 482] on button "No" at bounding box center [814, 479] width 57 height 34
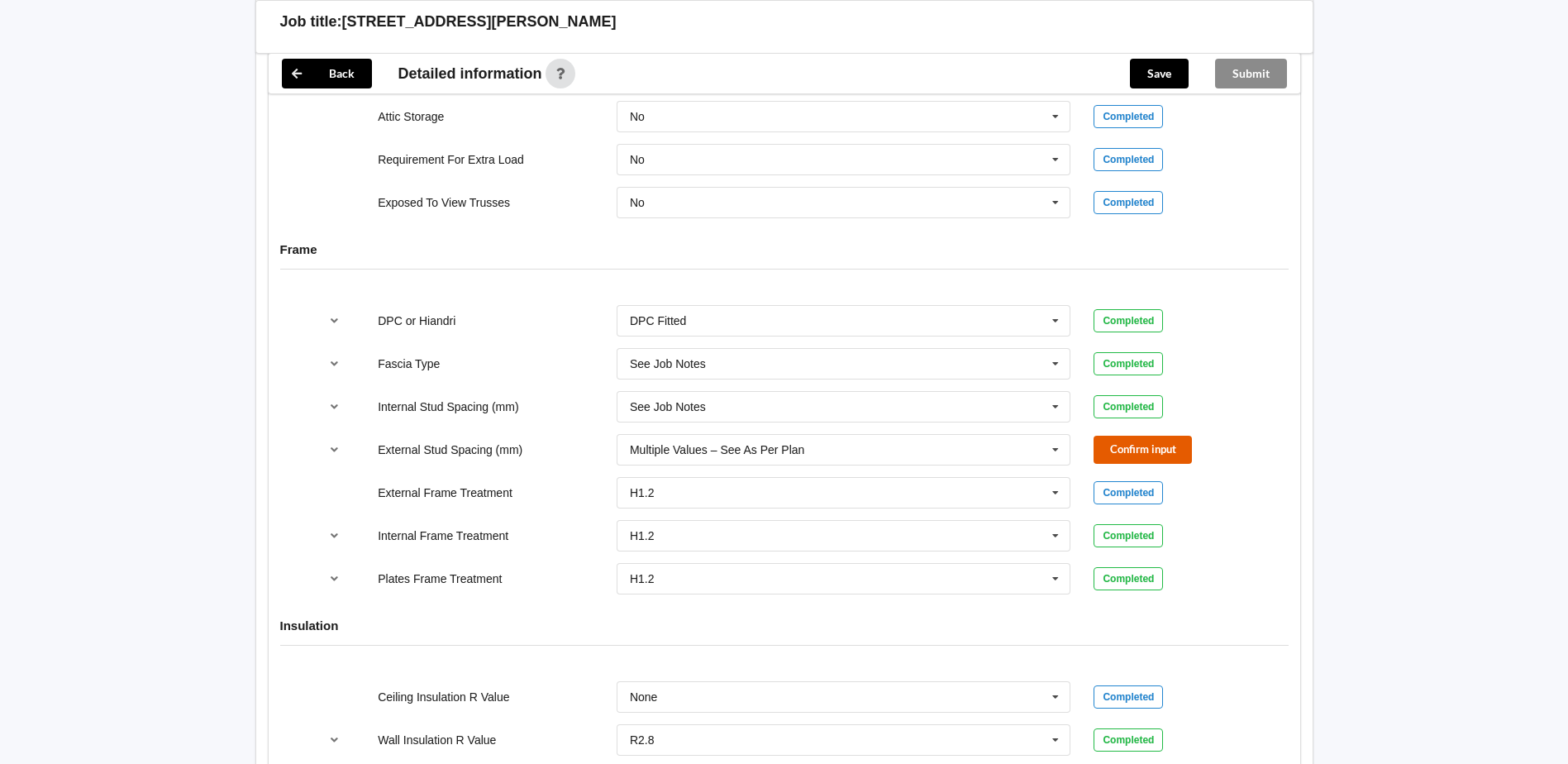
click at [1146, 449] on button "Confirm input" at bounding box center [1142, 449] width 98 height 27
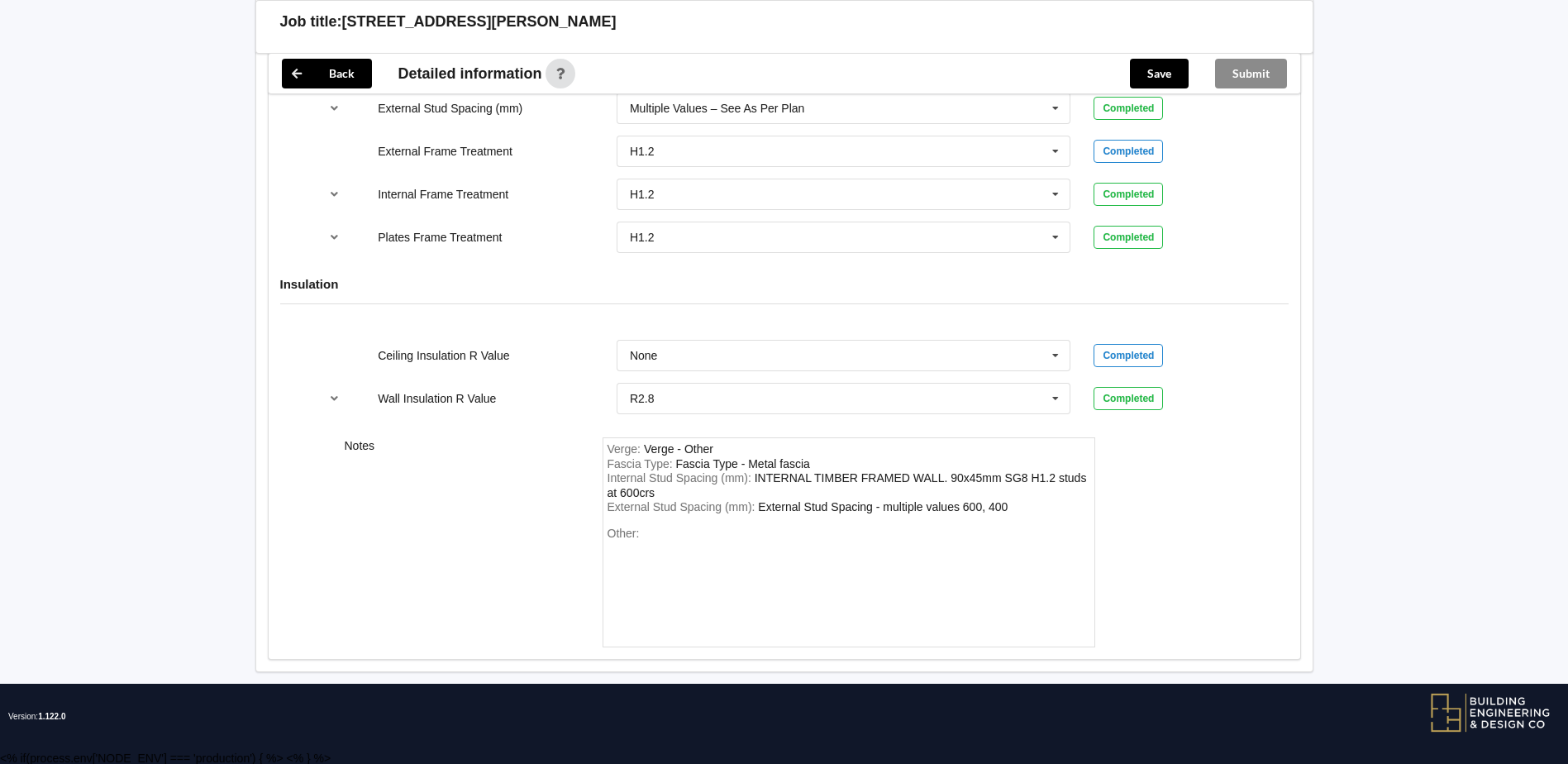
scroll to position [1914, 0]
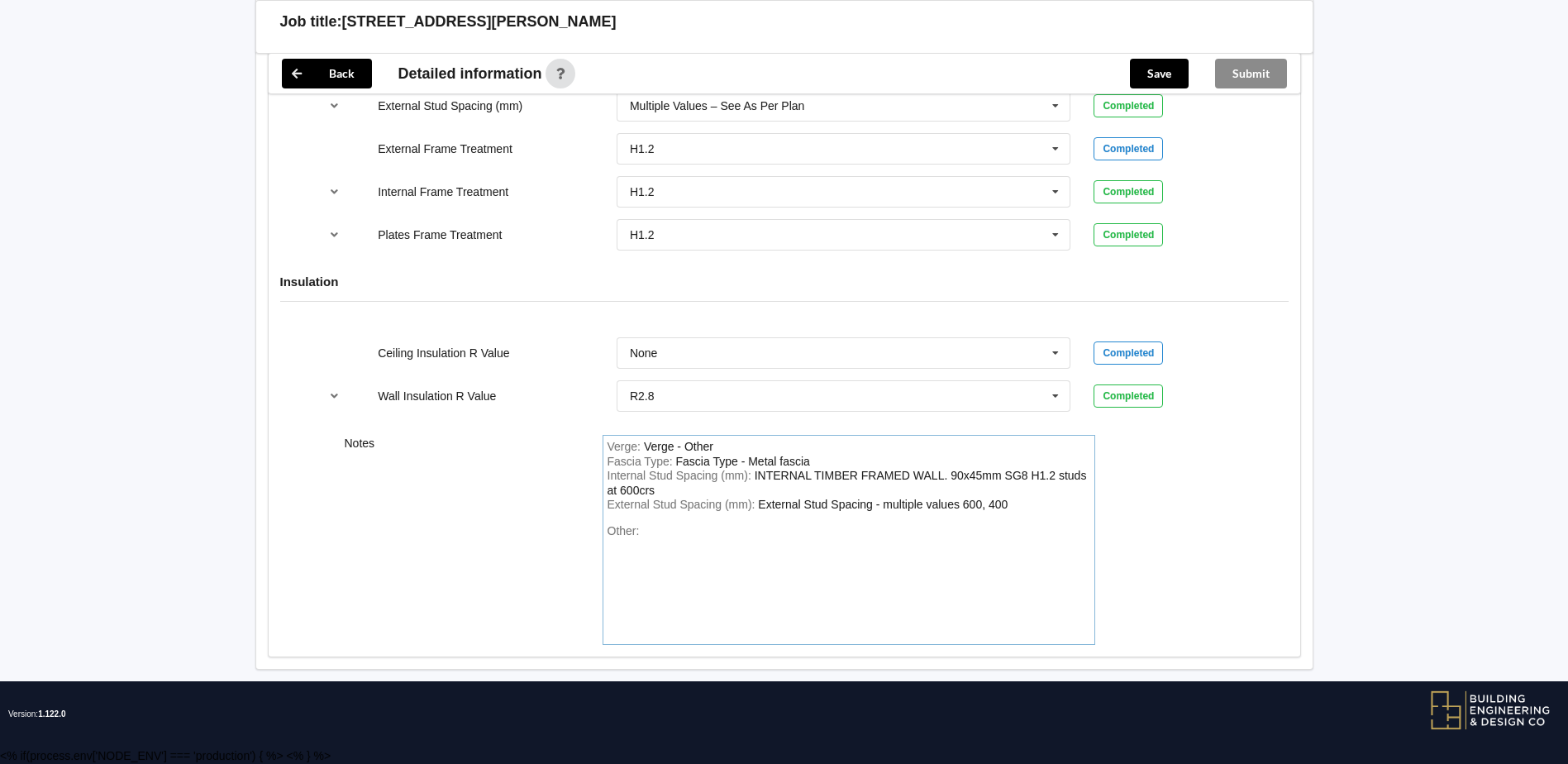
click at [642, 528] on div "Other:" at bounding box center [848, 582] width 483 height 116
click at [803, 543] on div "Other: As plan" at bounding box center [848, 582] width 483 height 116
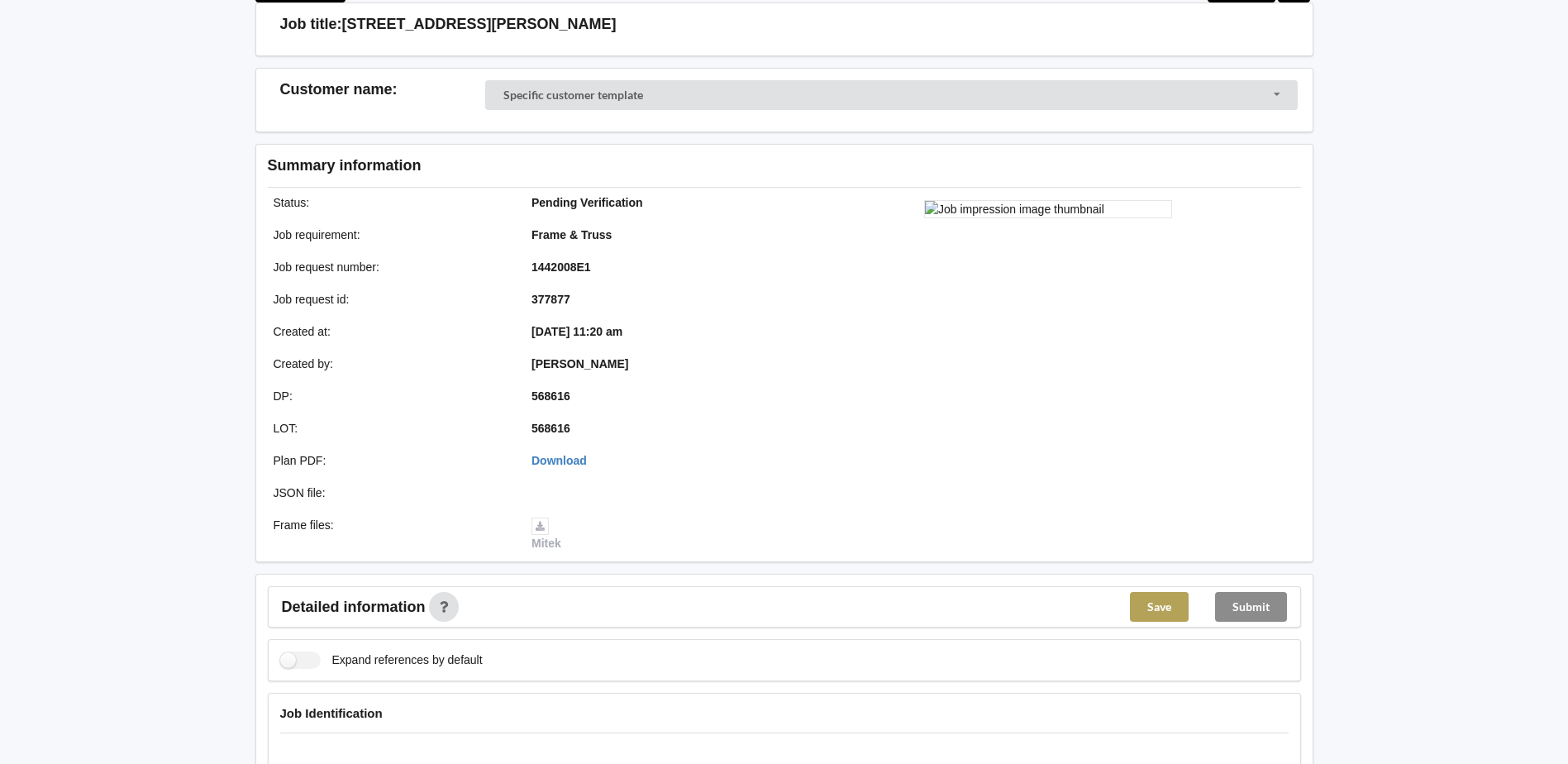
click at [1148, 610] on button "Save" at bounding box center [1159, 606] width 59 height 30
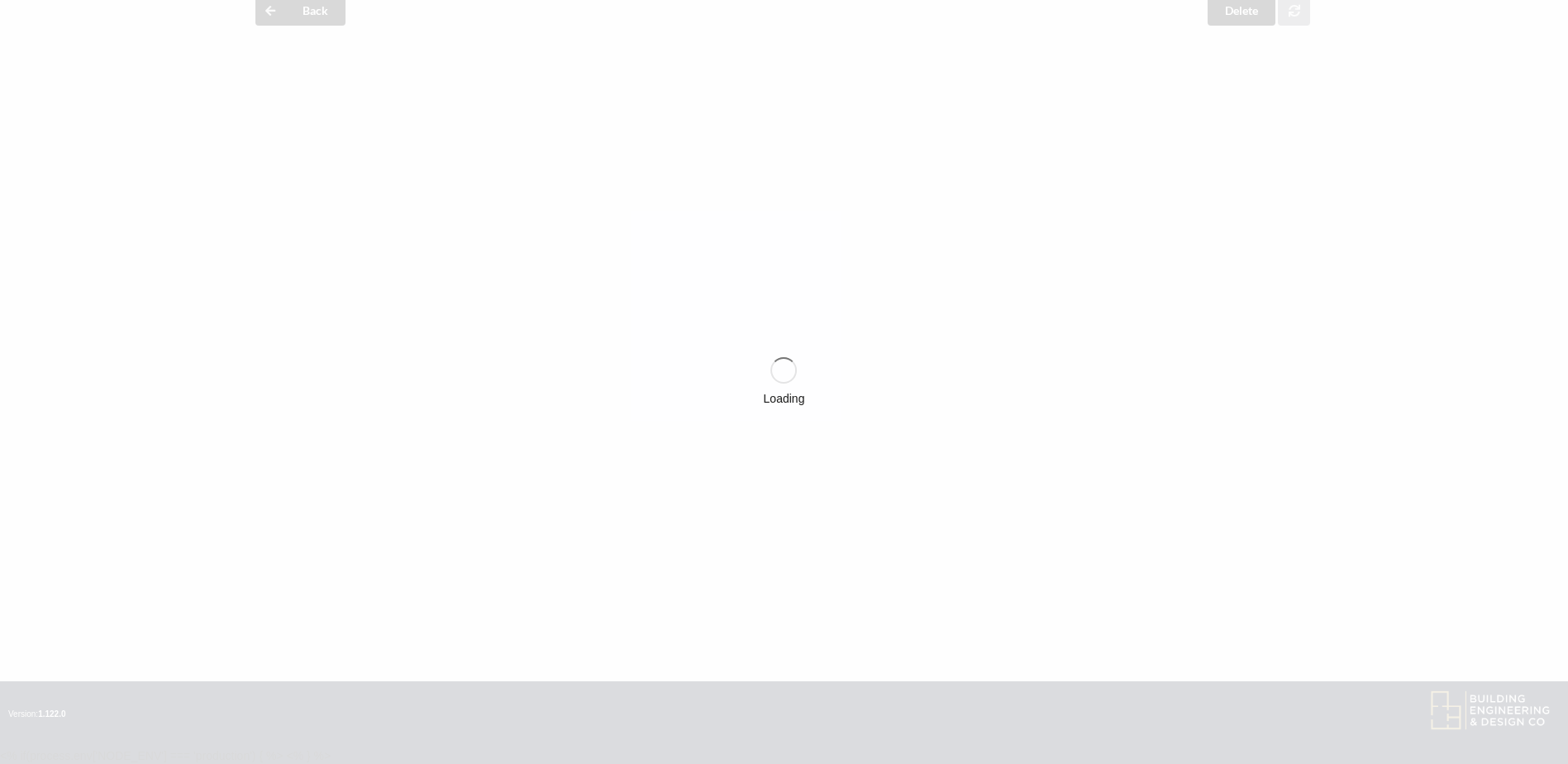
scroll to position [96, 0]
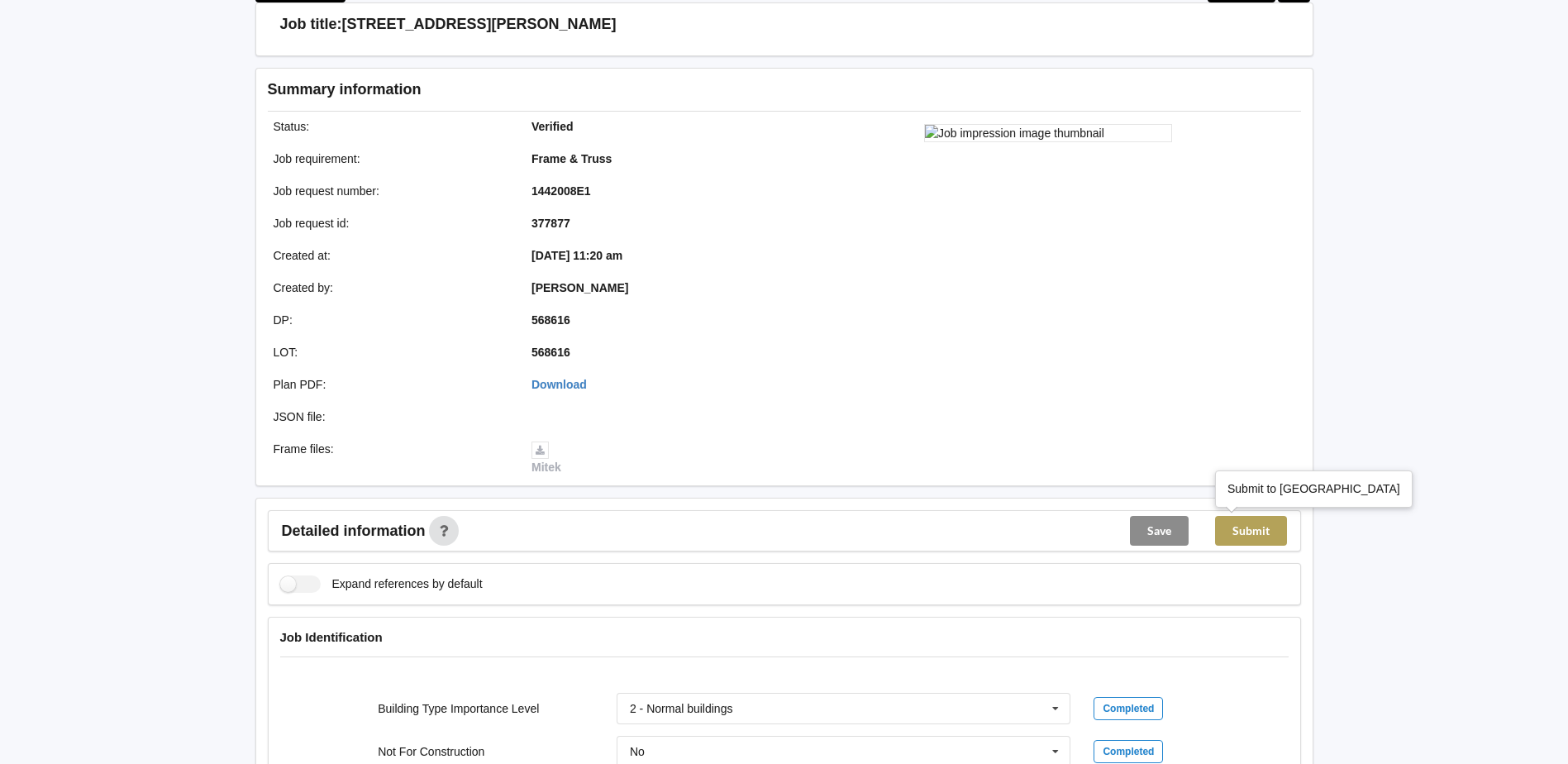
click at [1263, 529] on button "Submit" at bounding box center [1250, 531] width 72 height 30
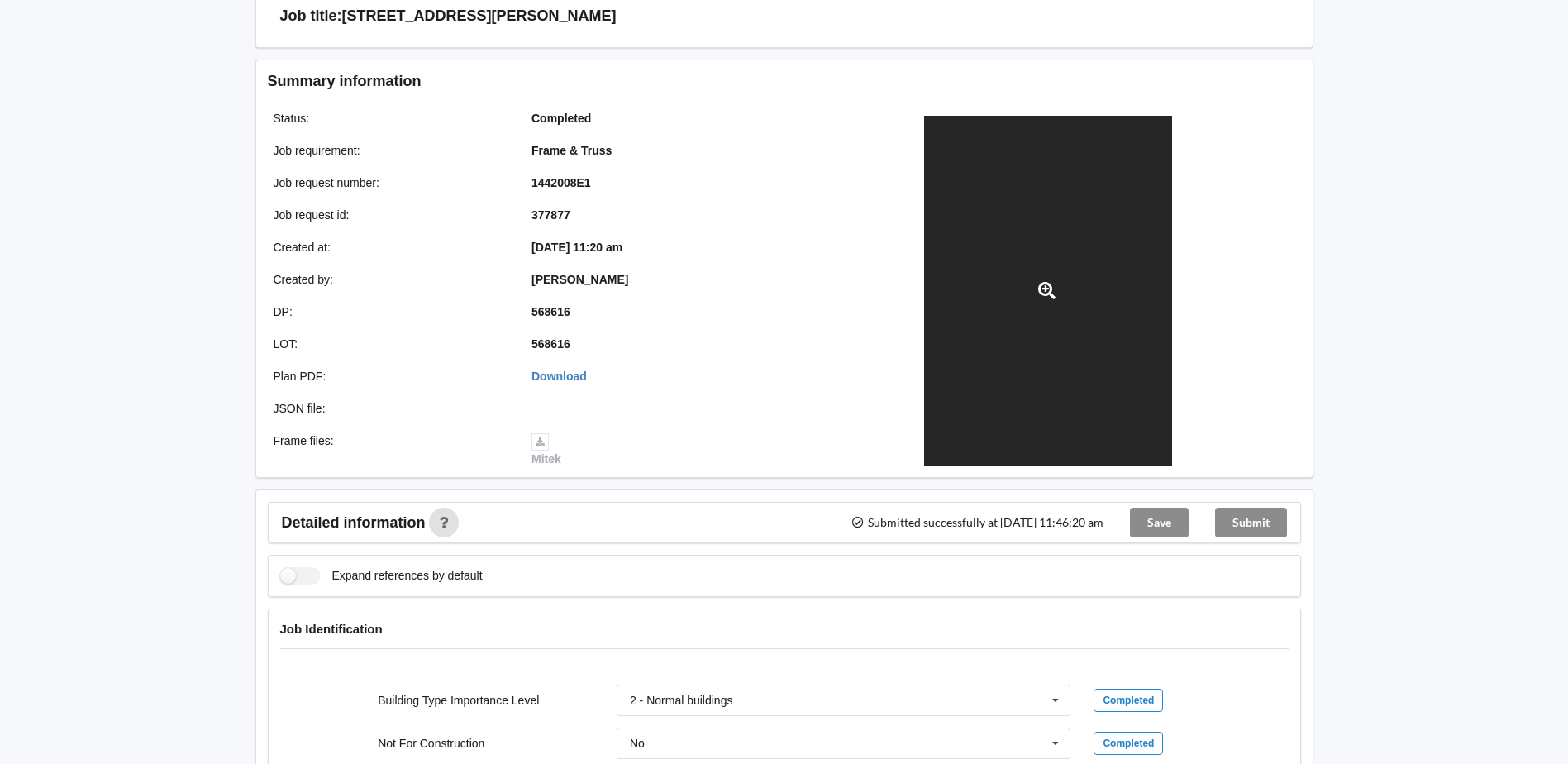
scroll to position [0, 0]
